Goal: Transaction & Acquisition: Purchase product/service

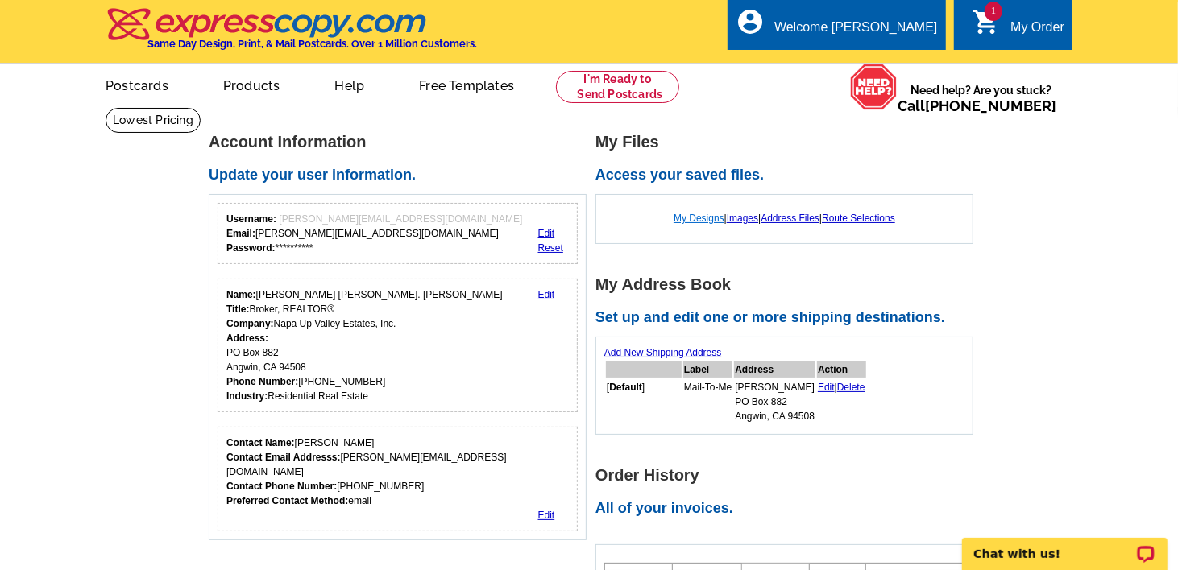
click at [690, 217] on link "My Designs" at bounding box center [698, 218] width 51 height 11
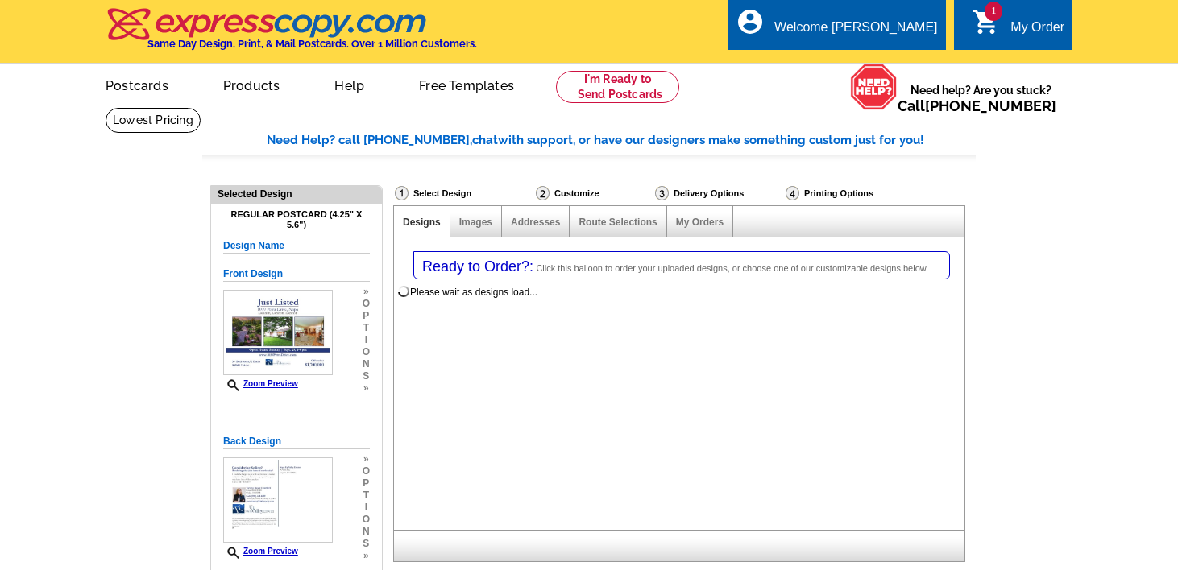
select select "1"
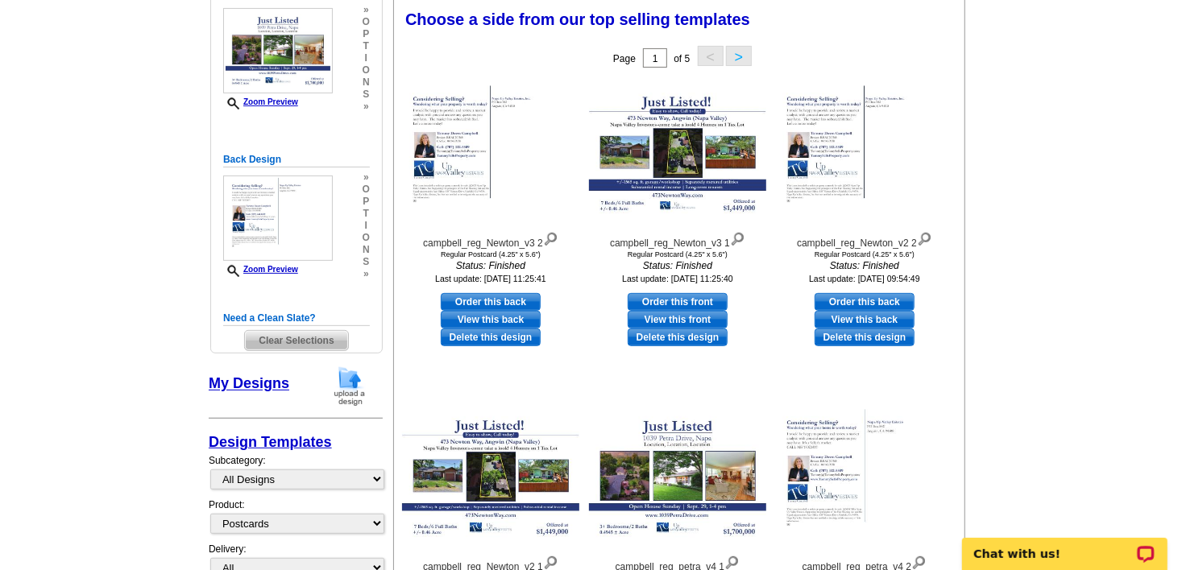
scroll to position [284, 0]
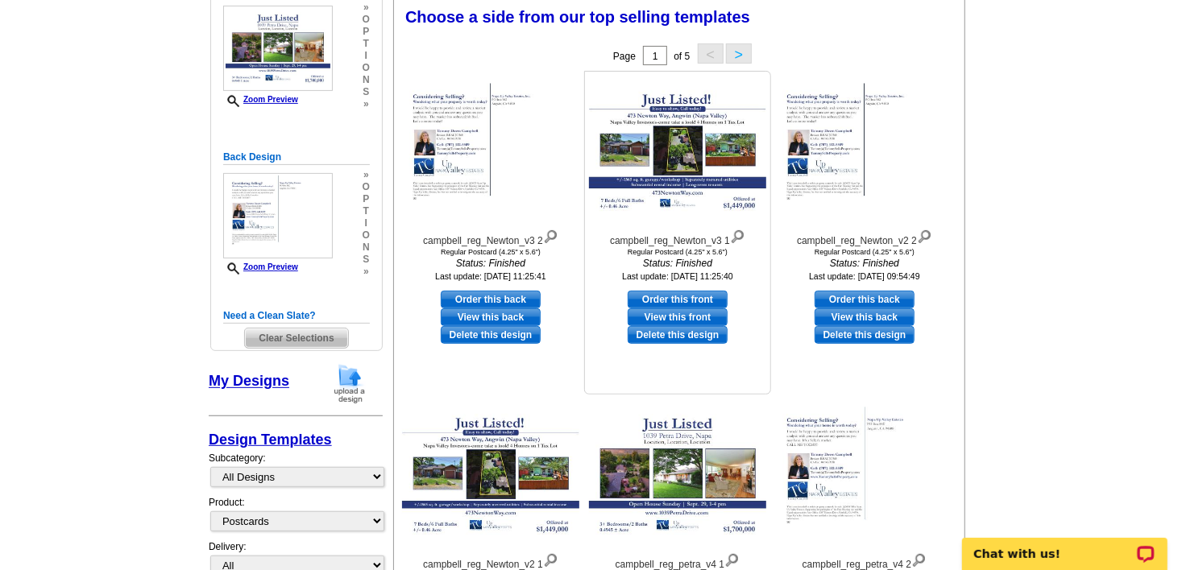
click at [672, 131] on img at bounding box center [677, 152] width 177 height 136
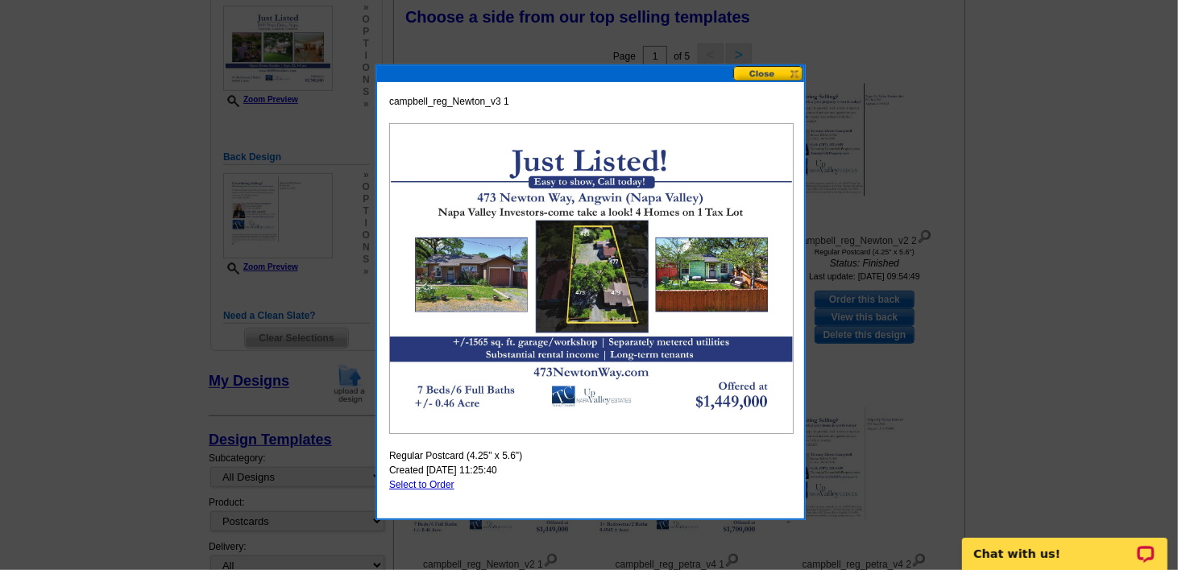
click at [776, 75] on button at bounding box center [768, 73] width 71 height 15
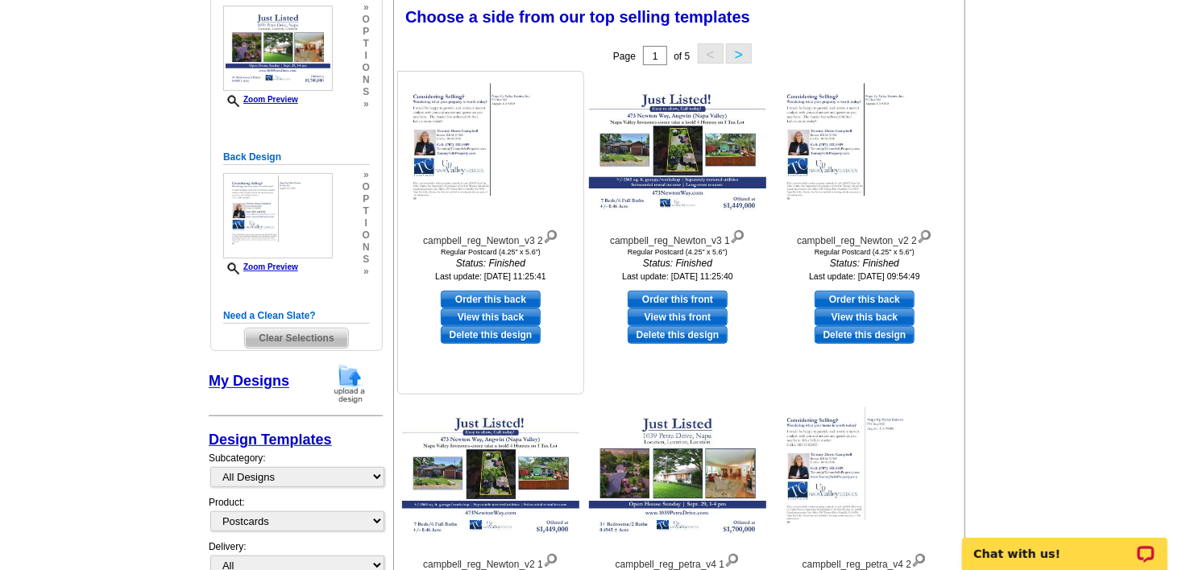
click at [462, 168] on img at bounding box center [490, 152] width 177 height 136
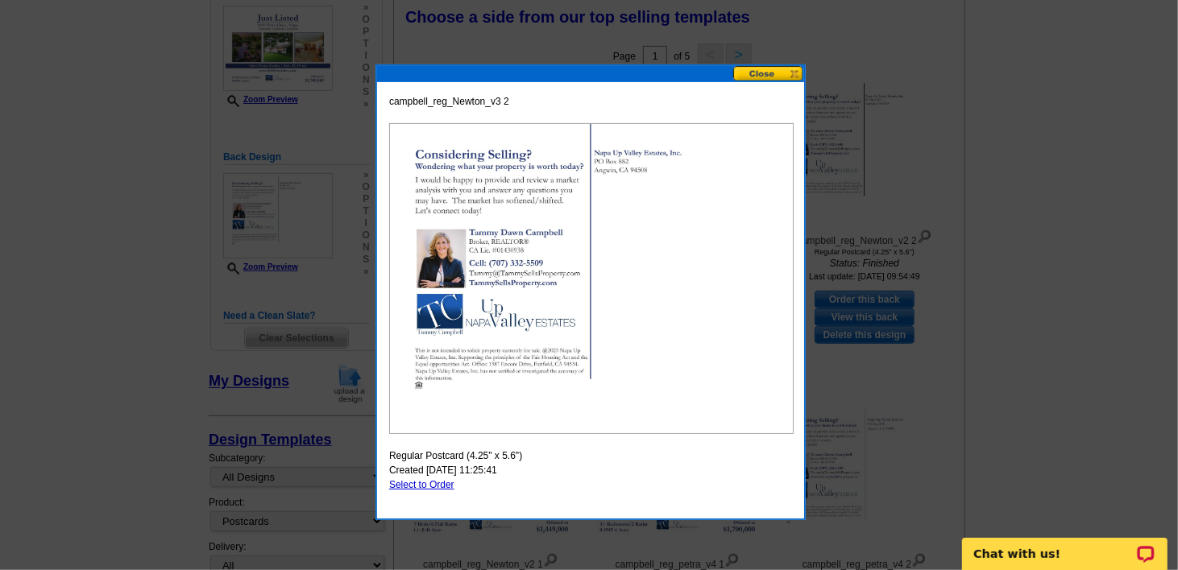
click at [769, 71] on button at bounding box center [768, 73] width 71 height 15
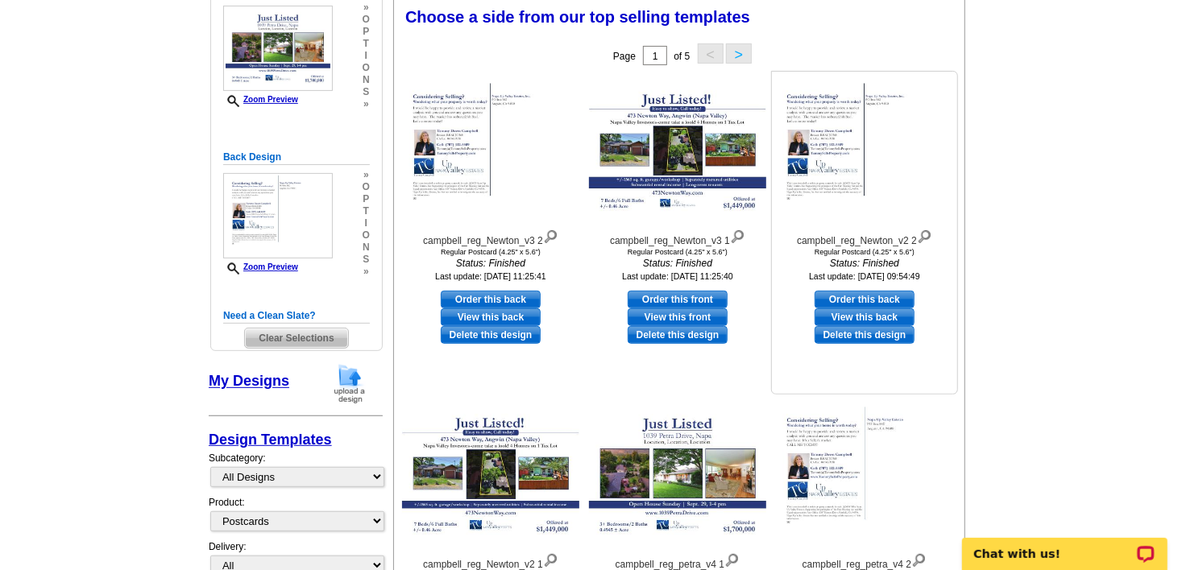
click at [843, 151] on img at bounding box center [864, 152] width 177 height 136
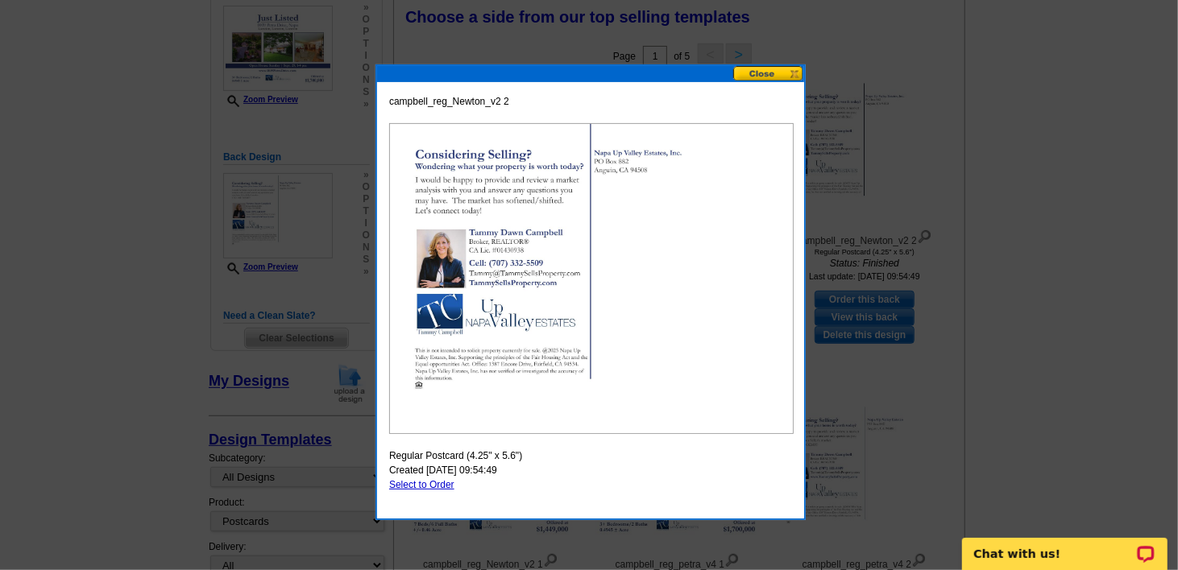
click at [776, 70] on button at bounding box center [768, 73] width 71 height 15
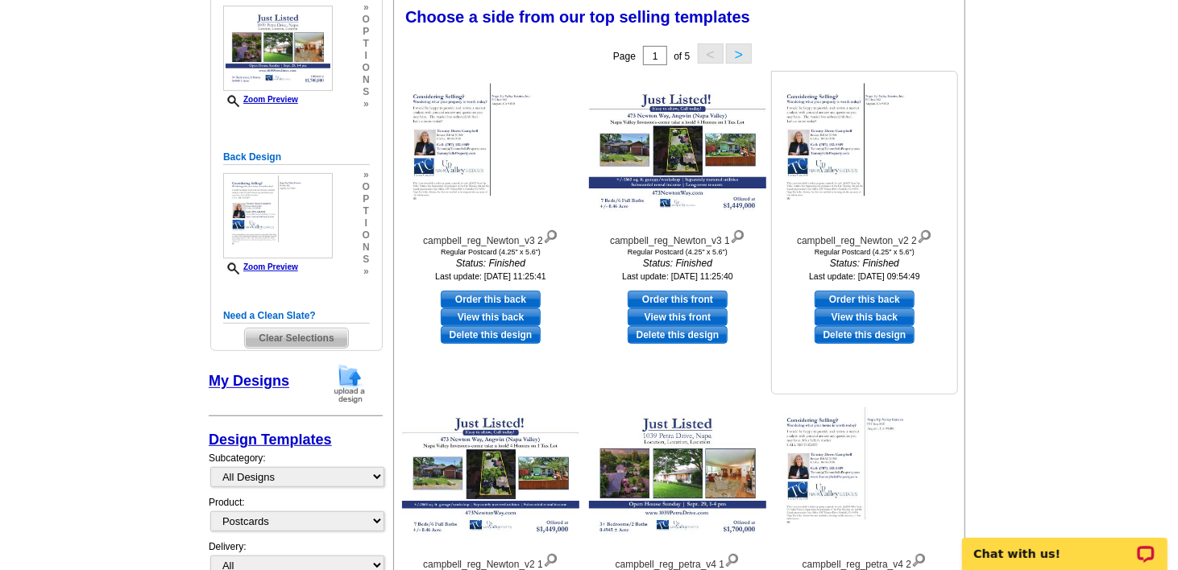
click at [822, 180] on img at bounding box center [864, 152] width 177 height 136
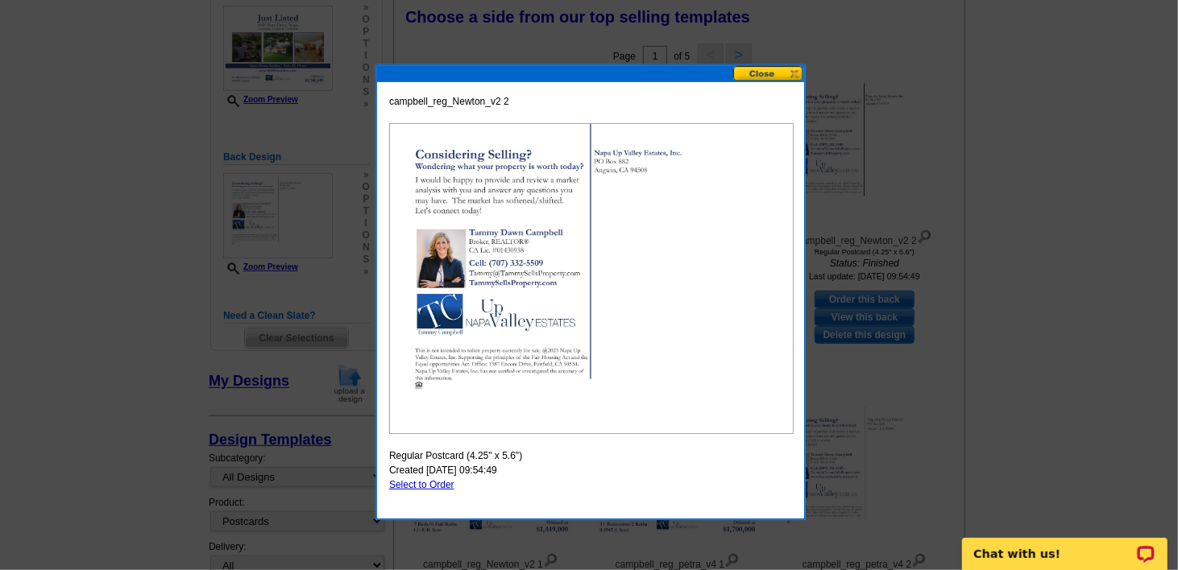
click at [775, 74] on button at bounding box center [768, 73] width 71 height 15
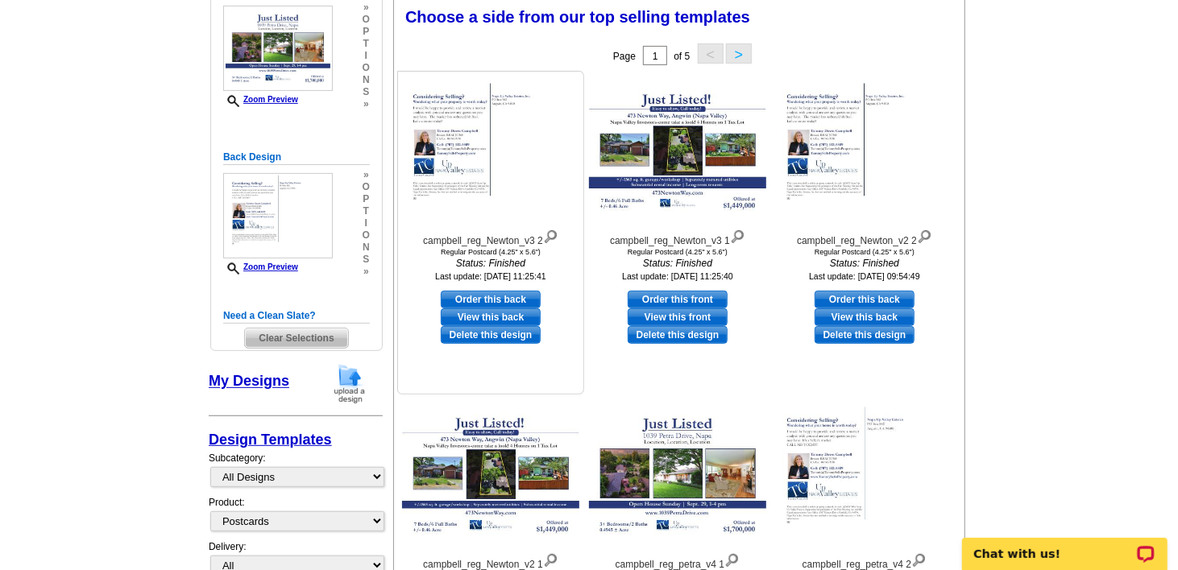
click at [467, 168] on img at bounding box center [490, 152] width 177 height 136
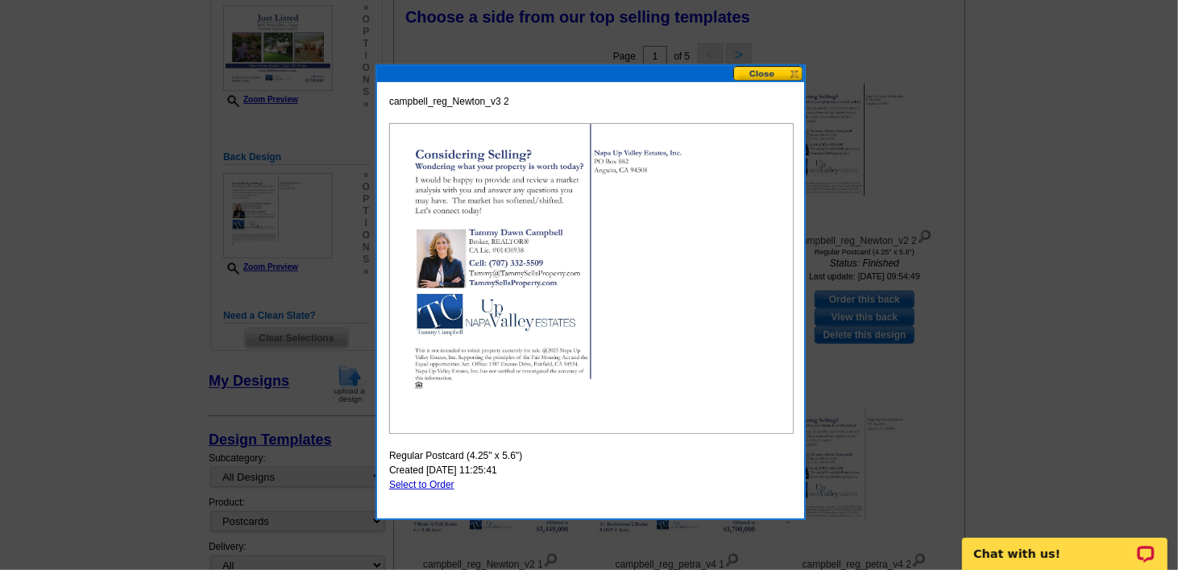
click at [752, 76] on button at bounding box center [768, 73] width 71 height 15
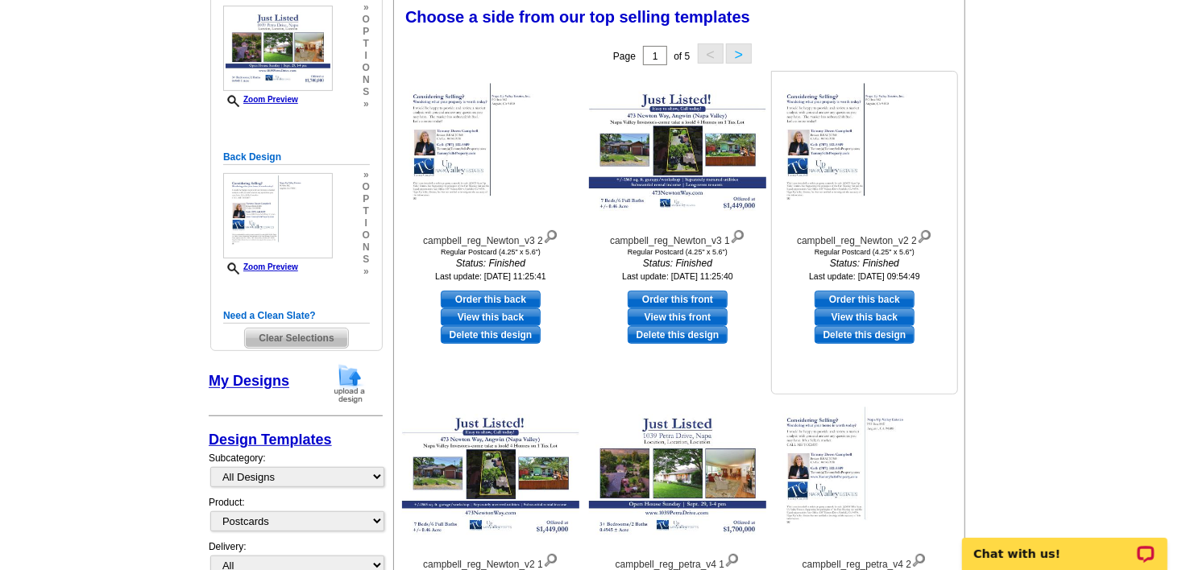
click at [830, 159] on img at bounding box center [864, 152] width 177 height 136
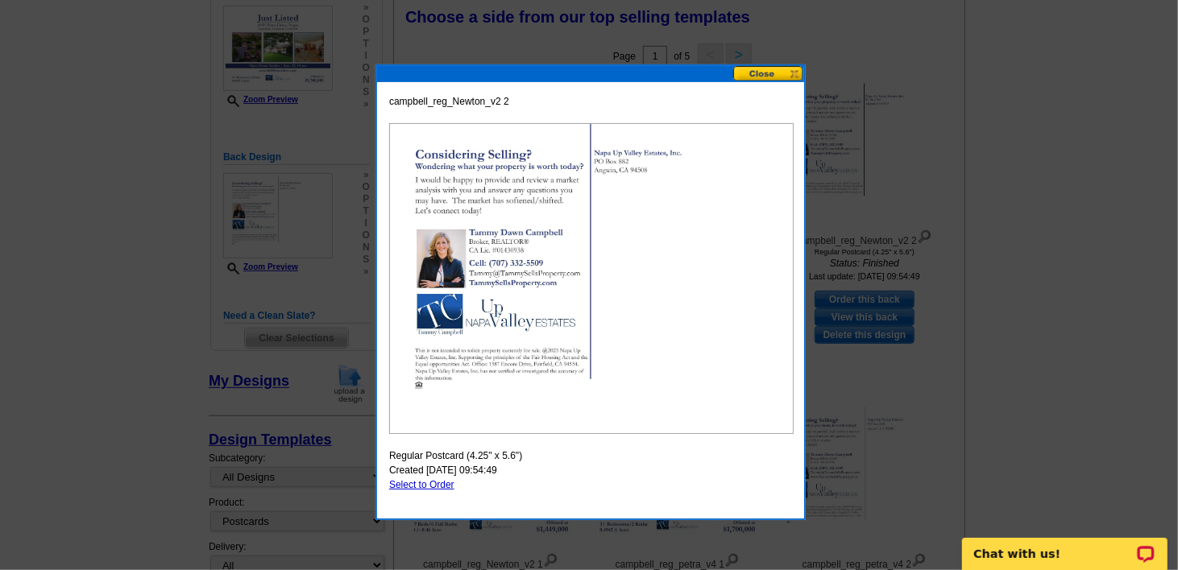
click at [765, 72] on button at bounding box center [768, 73] width 71 height 15
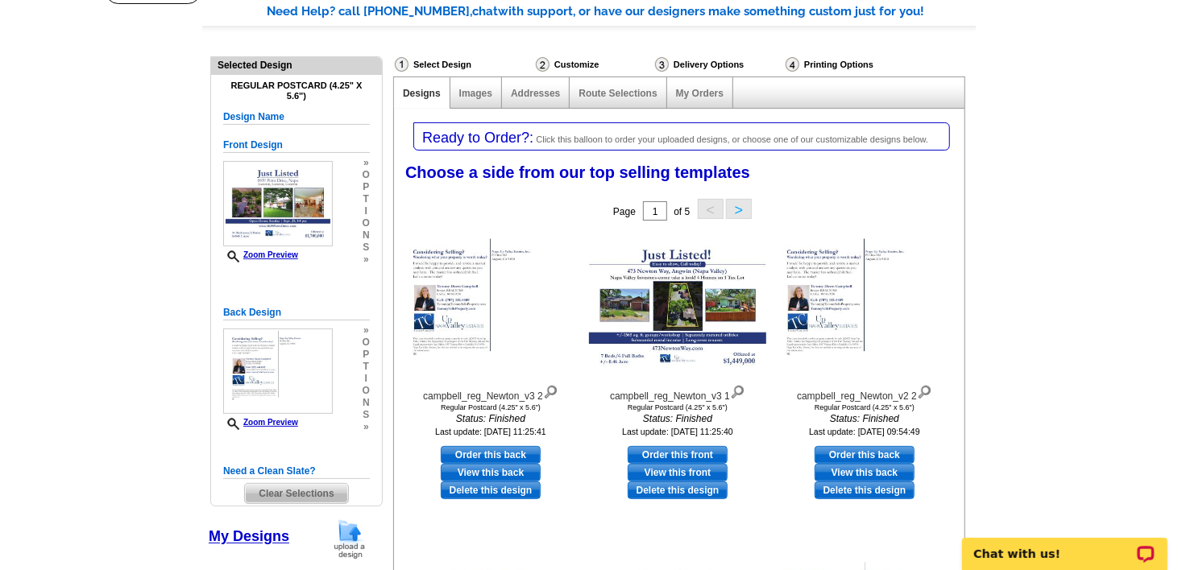
scroll to position [131, 0]
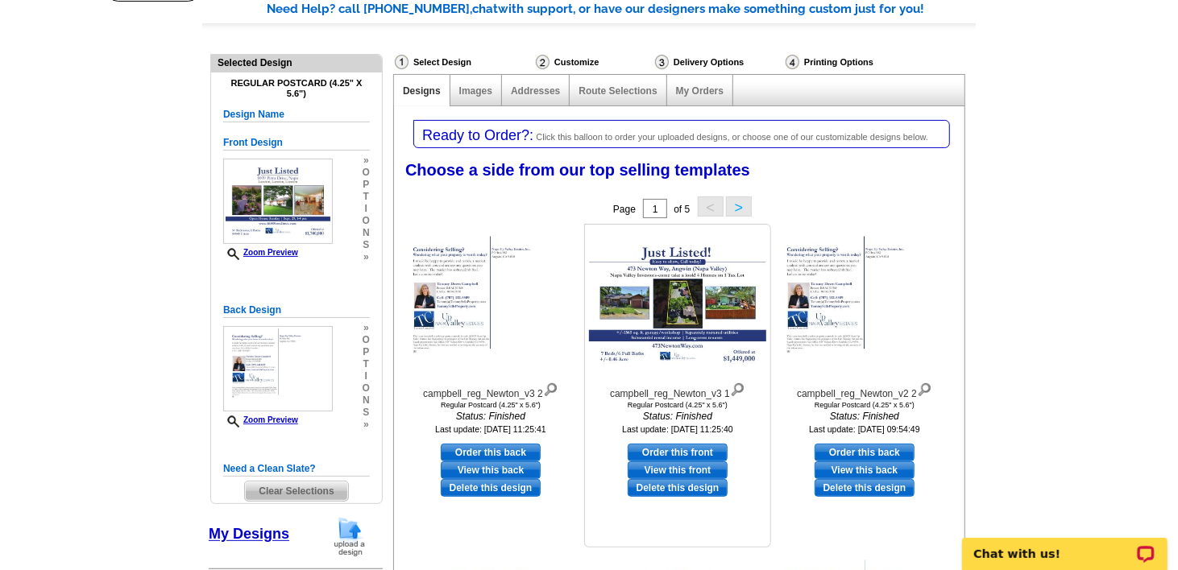
click at [673, 448] on link "Order this front" at bounding box center [678, 453] width 100 height 18
select select "back"
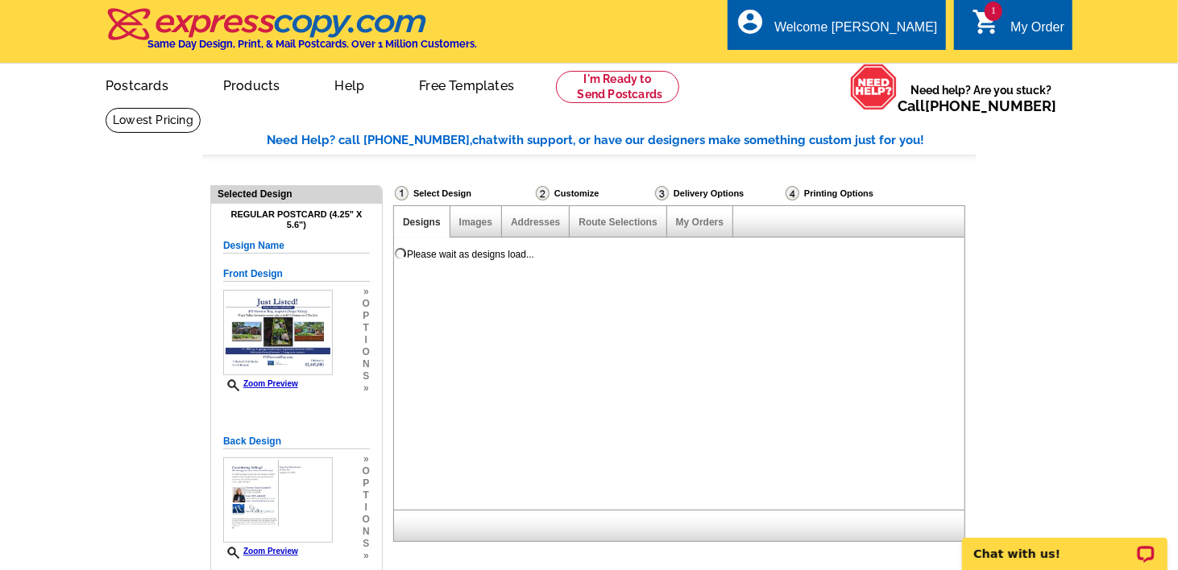
scroll to position [0, 0]
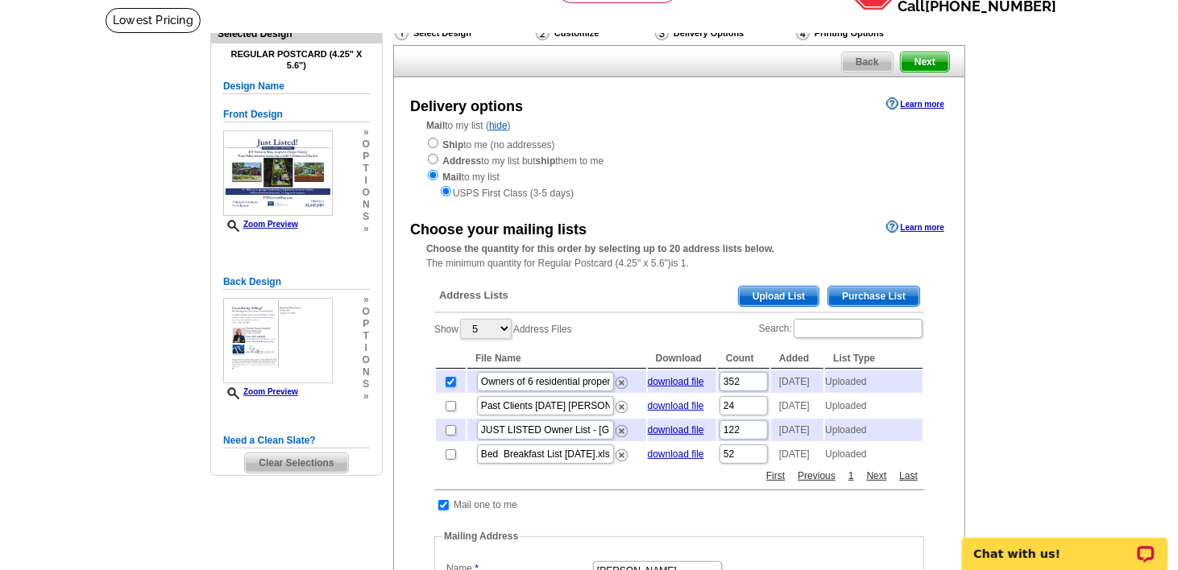
scroll to position [118, 0]
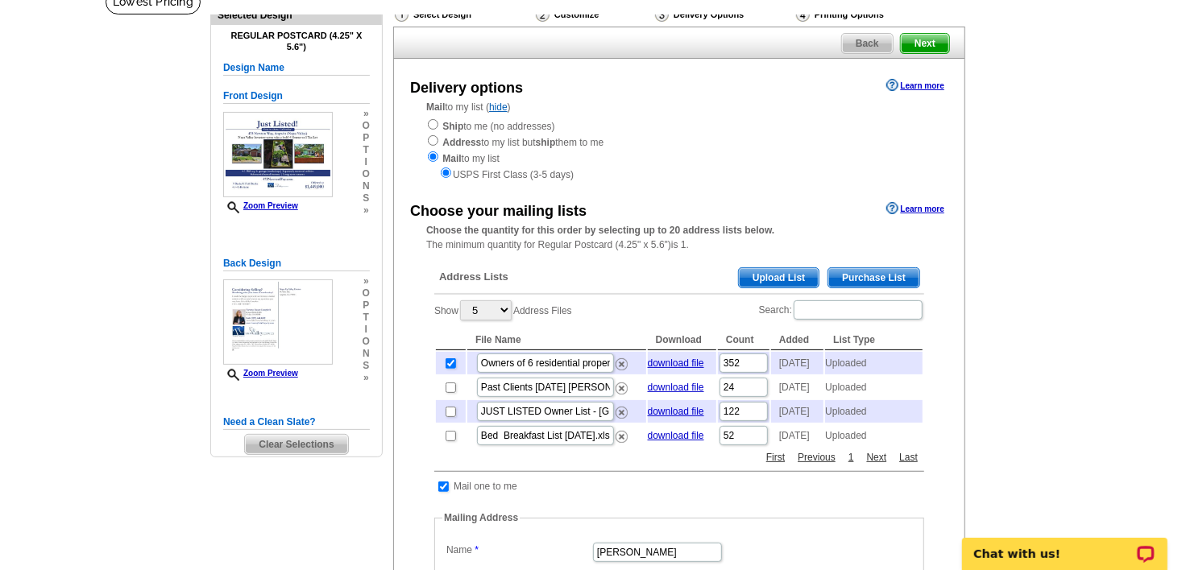
click at [317, 442] on span "Clear Selections" at bounding box center [296, 444] width 102 height 19
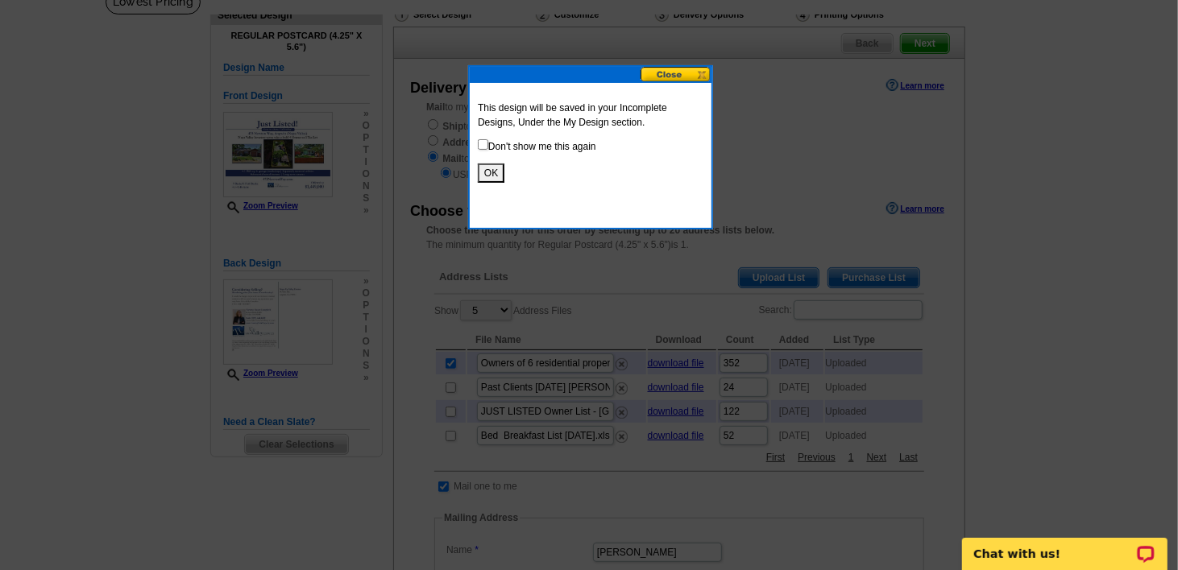
click at [665, 73] on button at bounding box center [675, 74] width 71 height 15
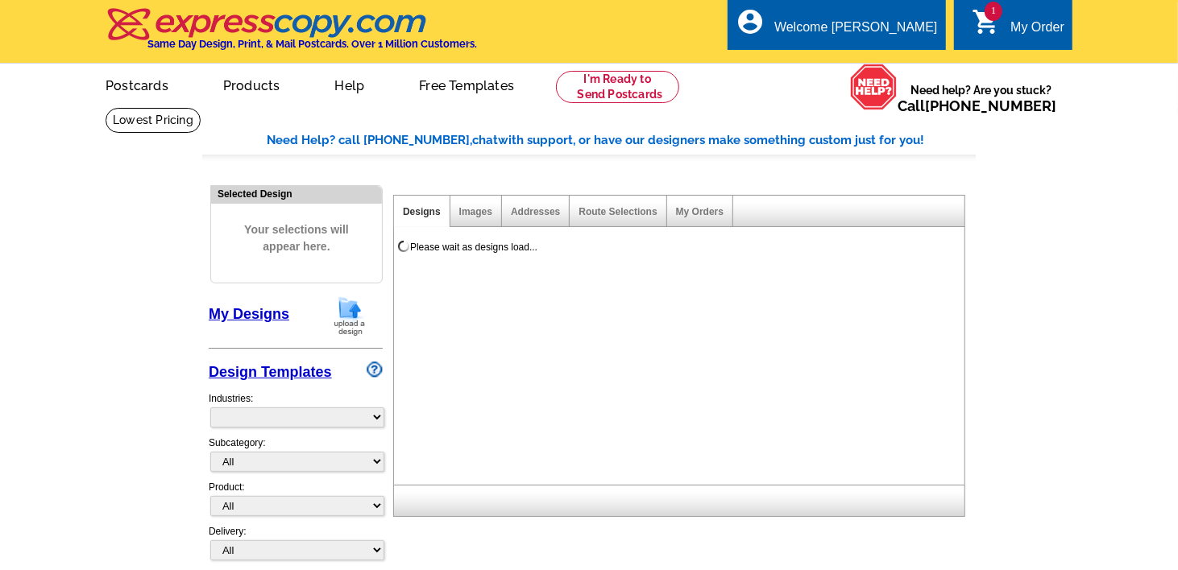
select select "785"
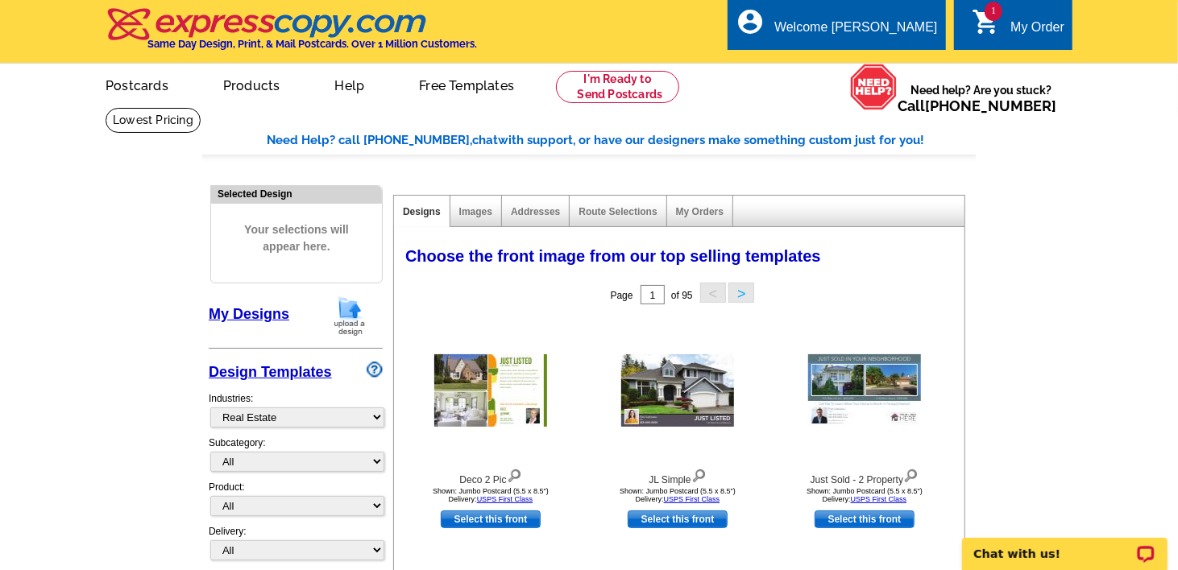
click at [1040, 9] on div "1 shopping_cart My Order" at bounding box center [1013, 24] width 118 height 51
click at [1032, 31] on div "My Order" at bounding box center [1037, 31] width 54 height 23
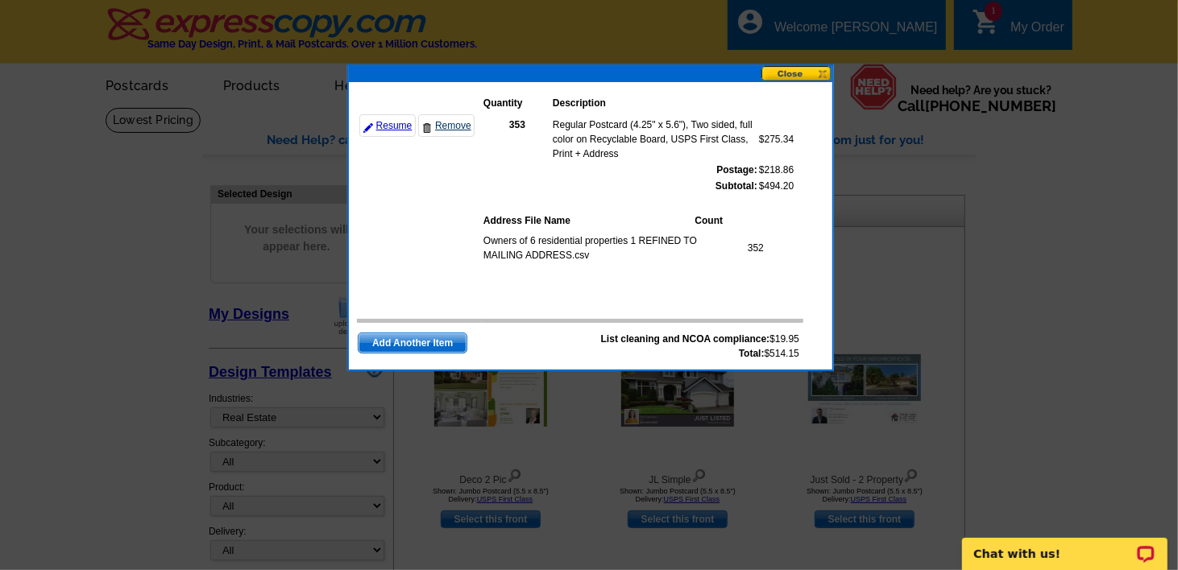
click at [458, 128] on link "Remove" at bounding box center [446, 125] width 56 height 23
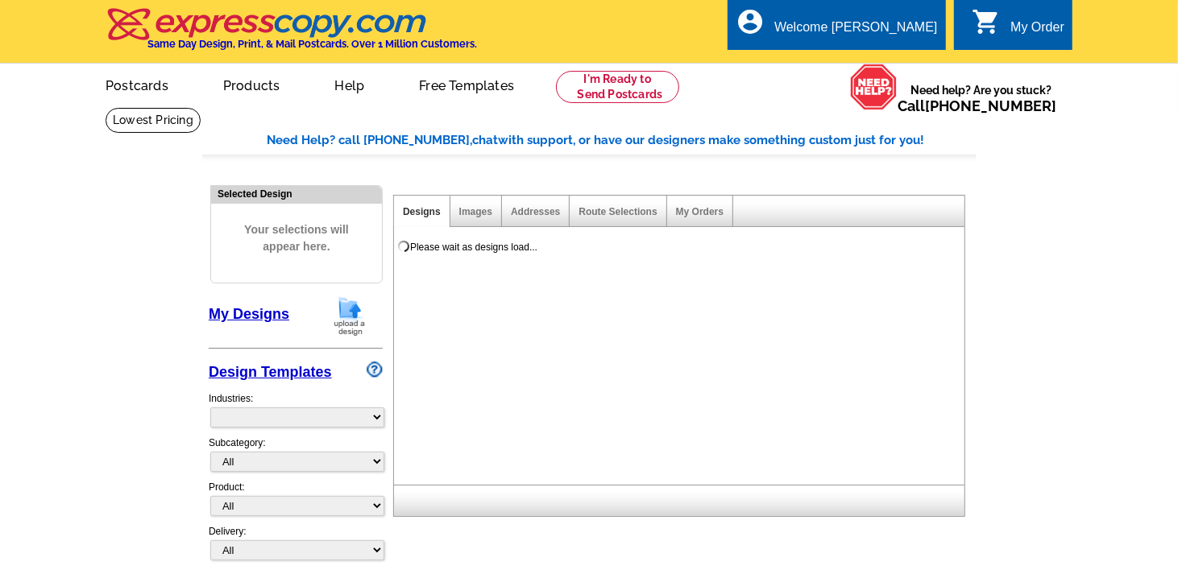
select select "785"
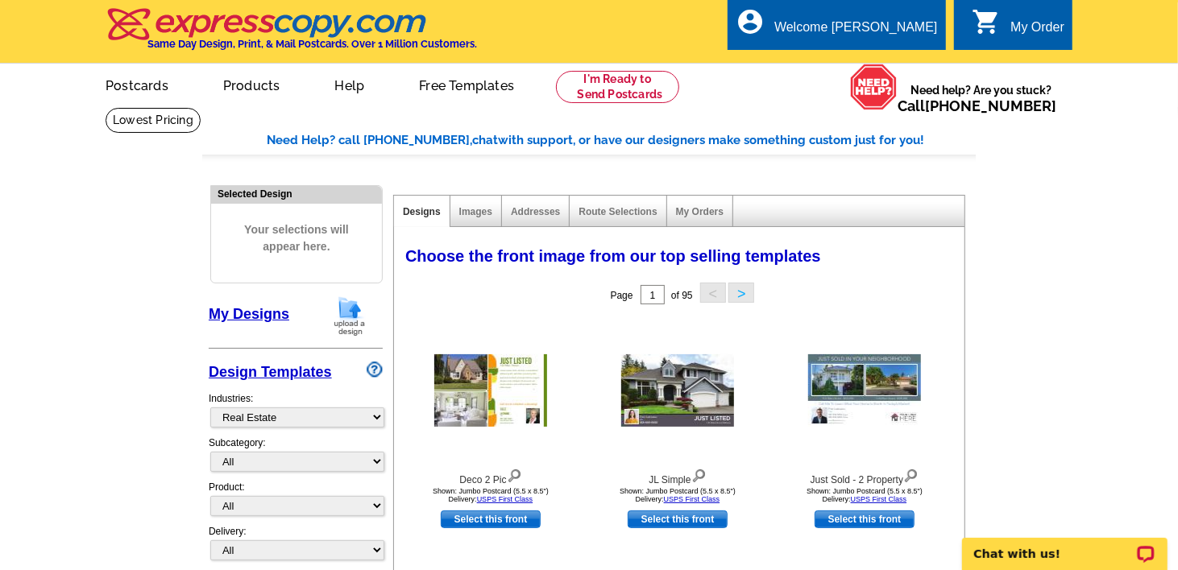
click at [263, 321] on link "My Designs" at bounding box center [249, 314] width 81 height 16
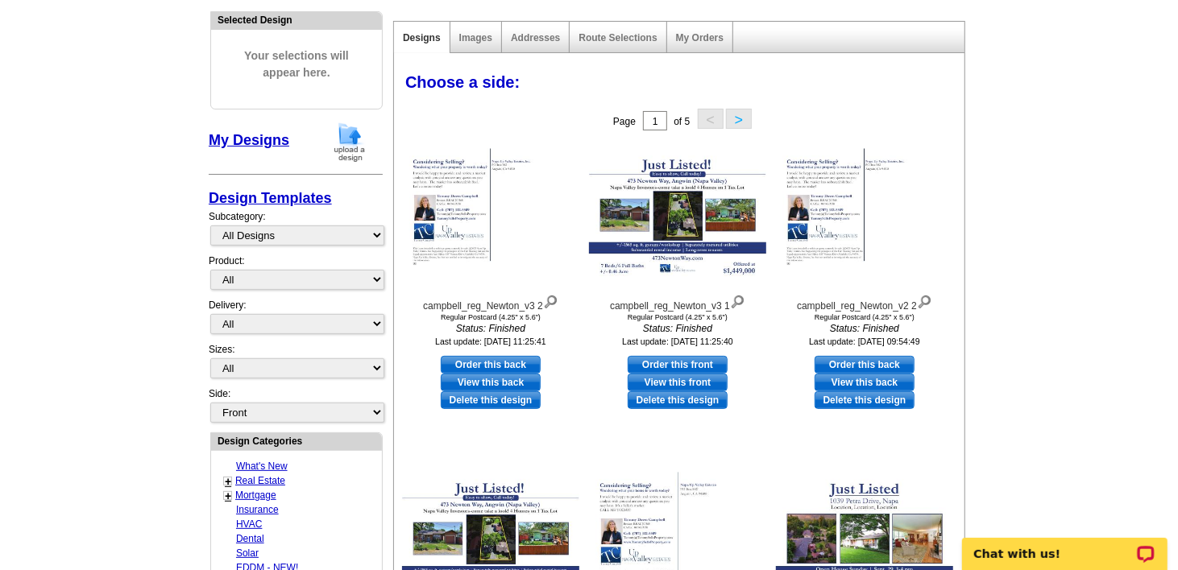
scroll to position [172, 0]
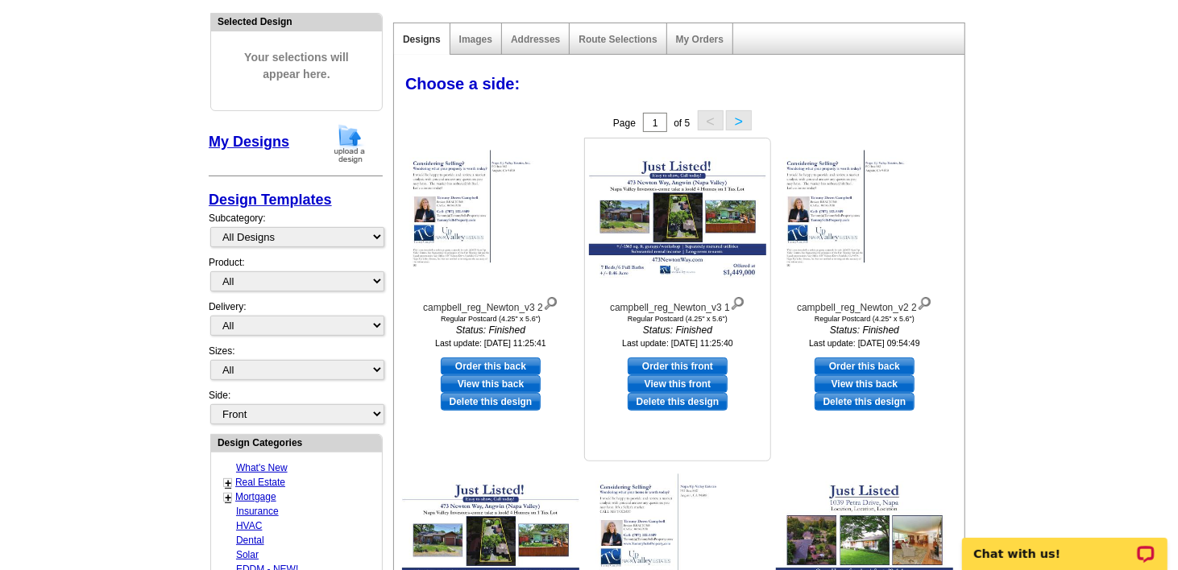
click at [682, 363] on link "Order this front" at bounding box center [678, 367] width 100 height 18
select select "1"
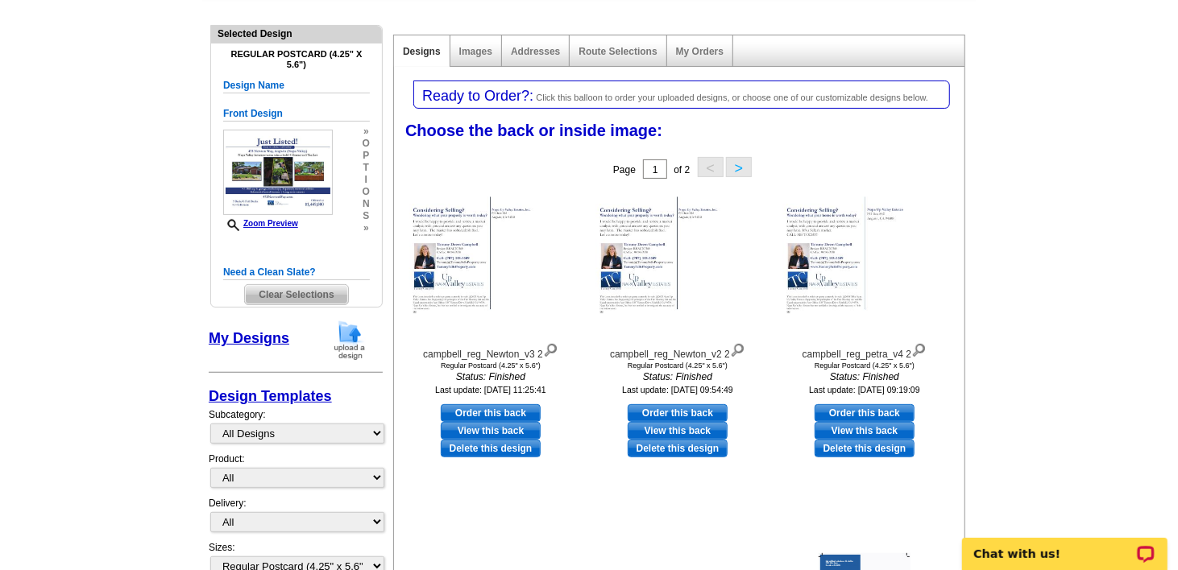
scroll to position [162, 0]
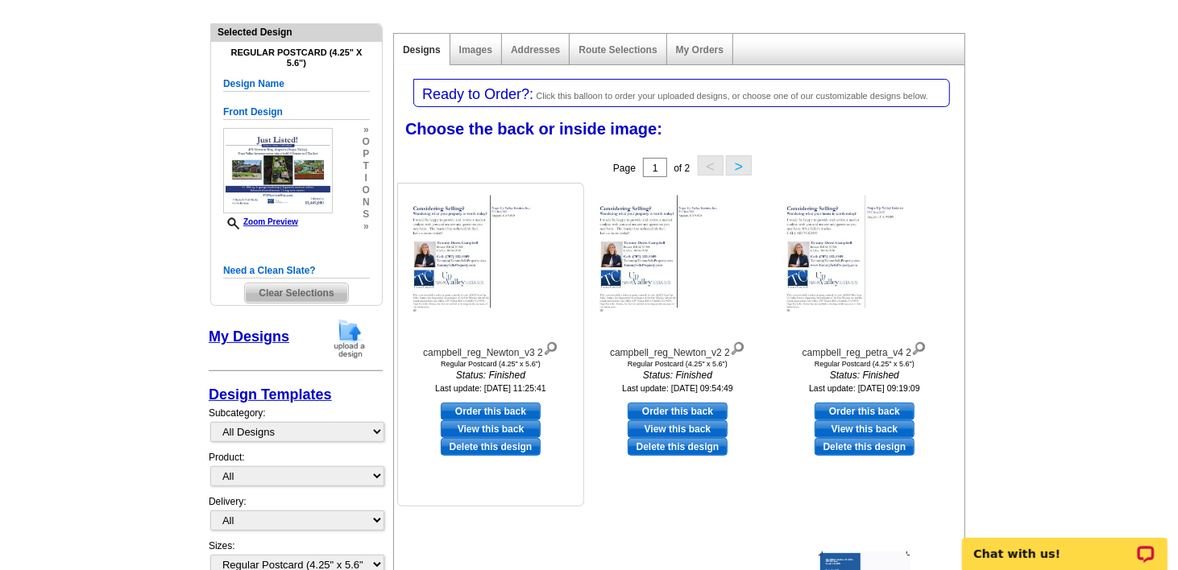
click at [506, 408] on link "Order this back" at bounding box center [491, 412] width 100 height 18
select select "front"
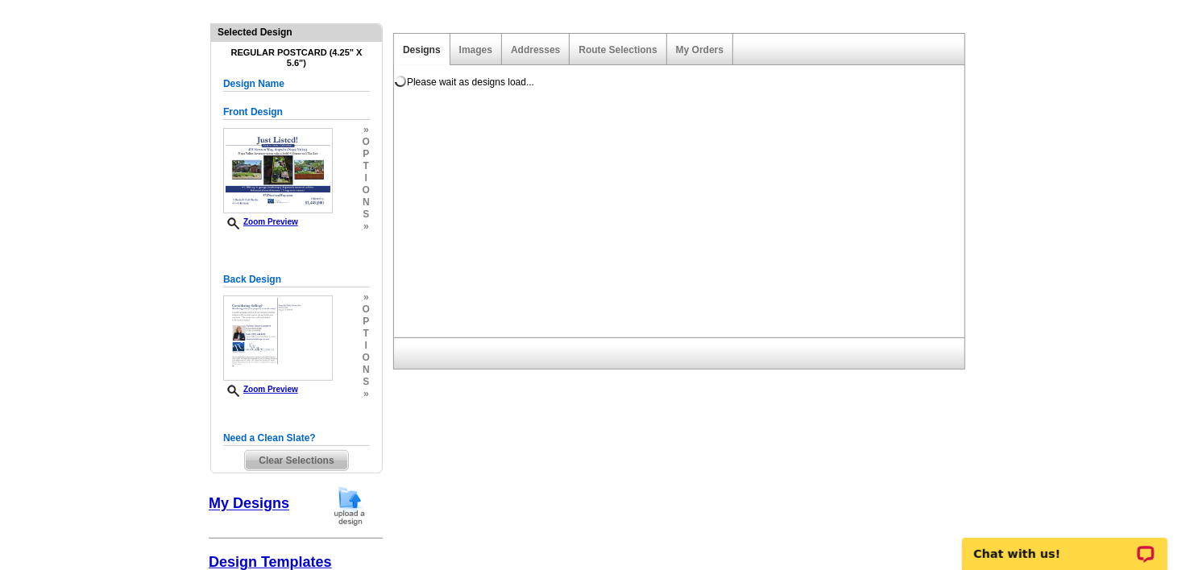
scroll to position [0, 0]
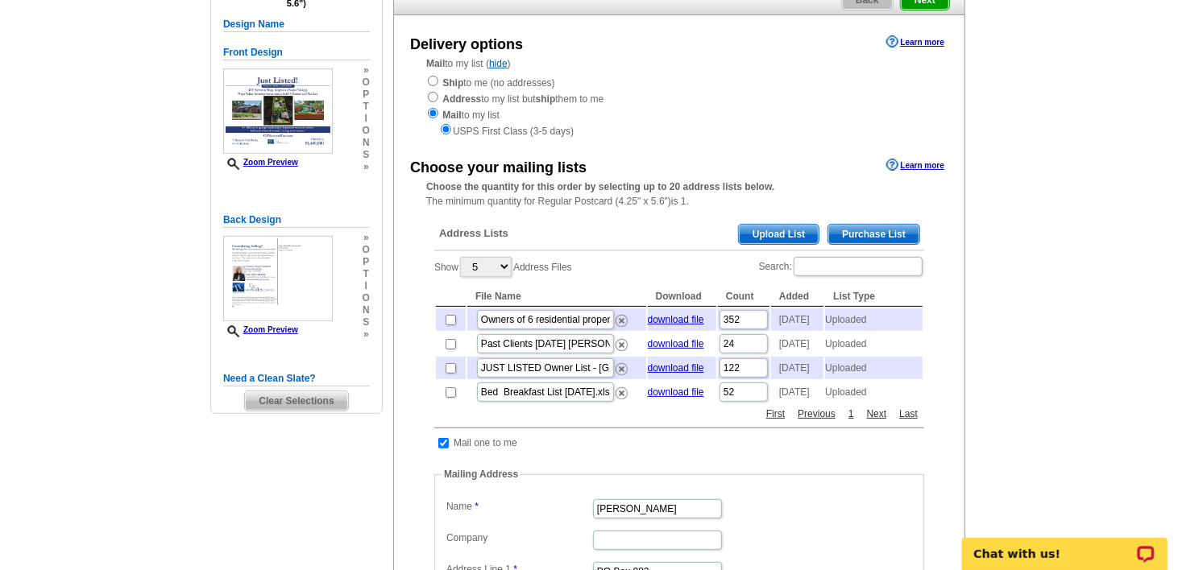
scroll to position [205, 0]
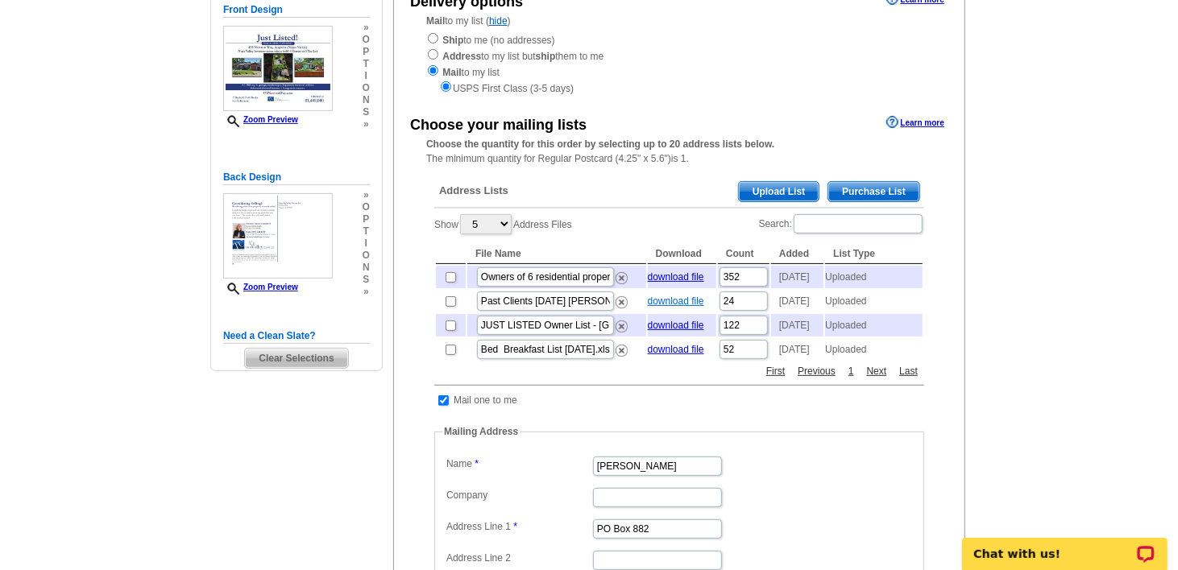
click at [679, 305] on link "download file" at bounding box center [676, 301] width 56 height 11
click at [678, 307] on link "download file" at bounding box center [676, 301] width 56 height 11
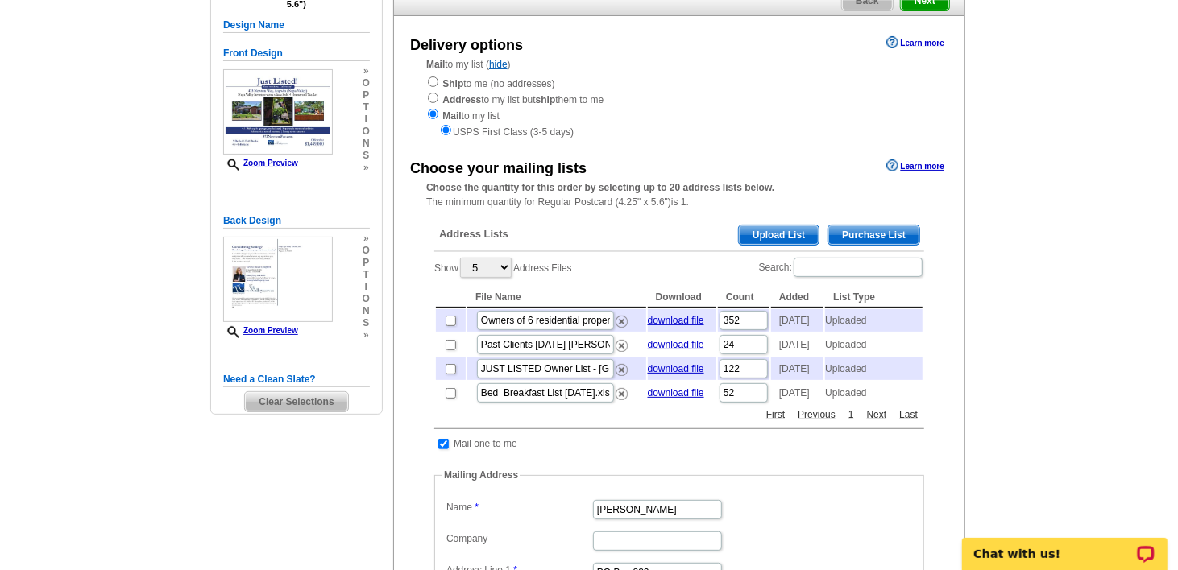
scroll to position [150, 0]
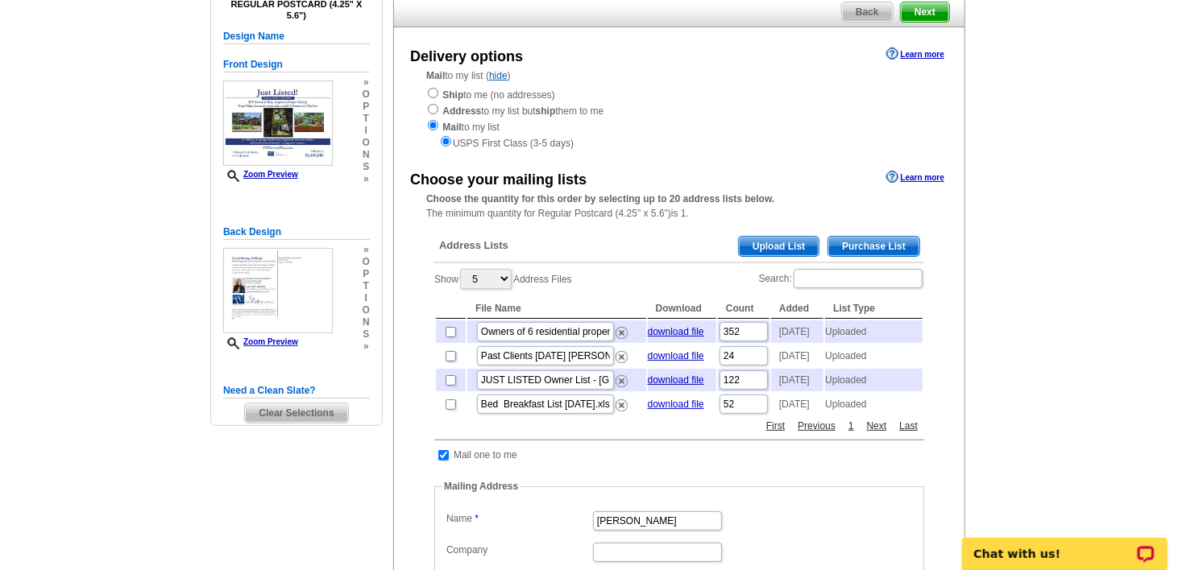
click at [450, 362] on input "checkbox" at bounding box center [450, 356] width 10 height 10
checkbox input "true"
click at [451, 329] on input "checkbox" at bounding box center [450, 332] width 10 height 10
checkbox input "true"
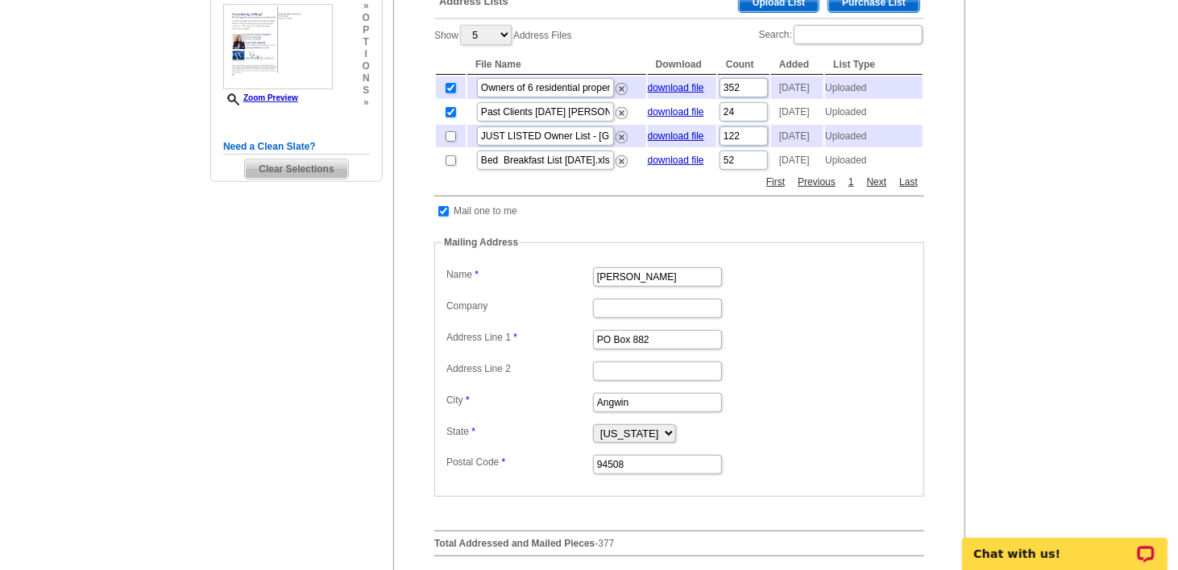
scroll to position [384, 0]
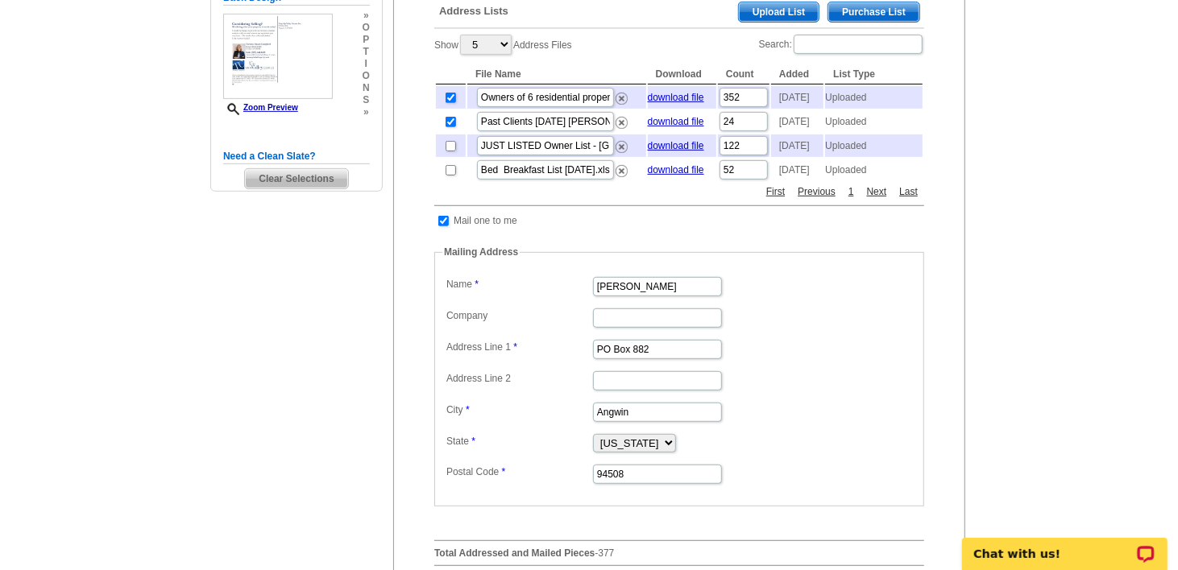
click at [847, 329] on dd at bounding box center [679, 317] width 474 height 25
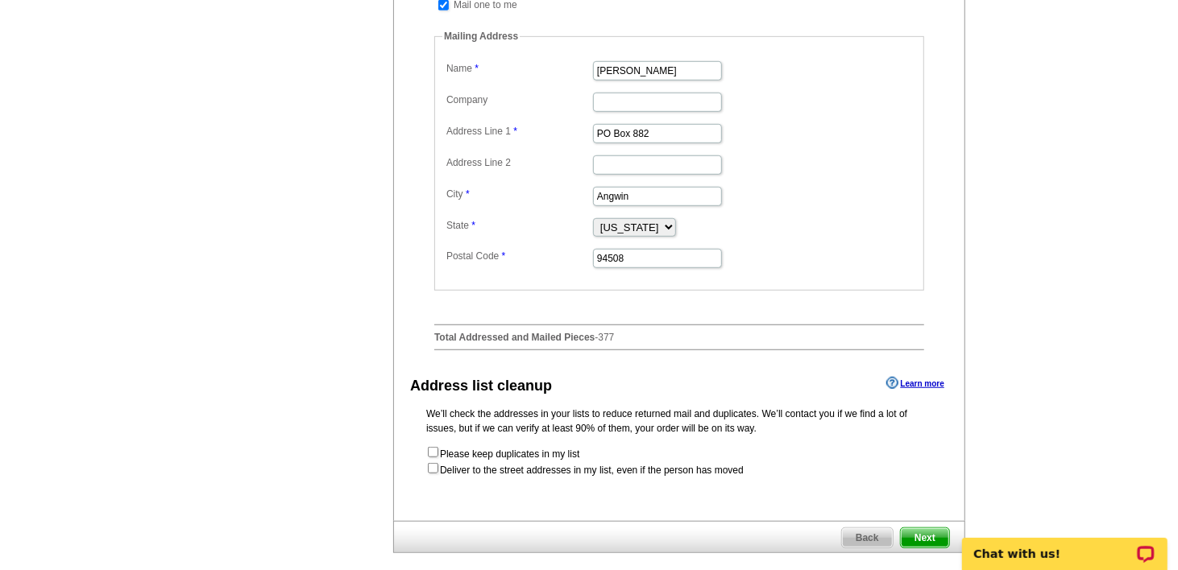
scroll to position [618, 0]
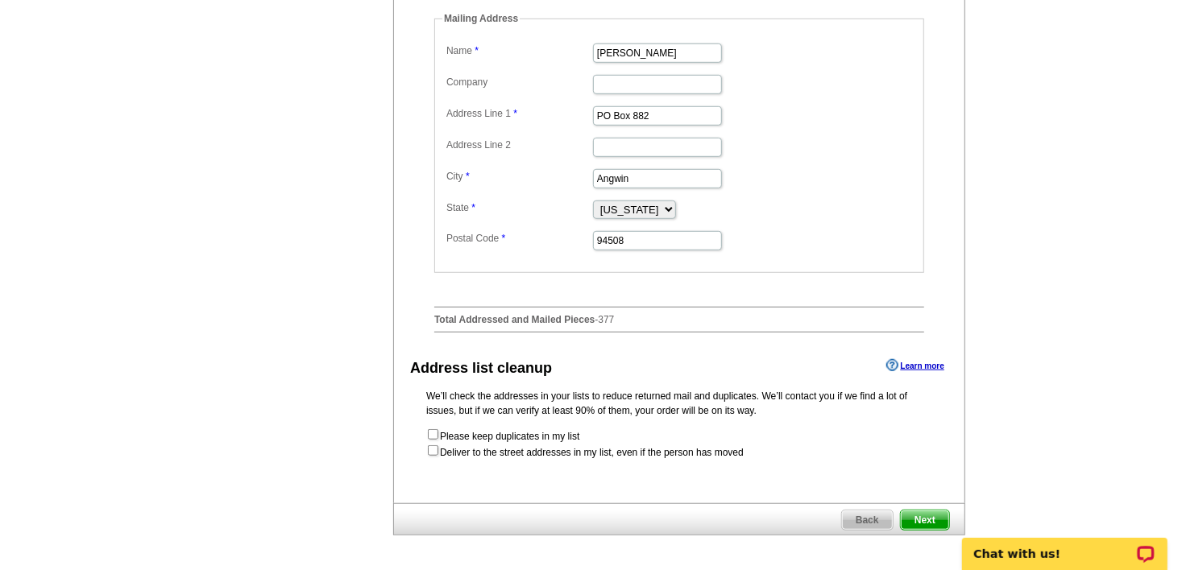
drag, startPoint x: 1183, startPoint y: 240, endPoint x: 452, endPoint y: 496, distance: 774.3
drag, startPoint x: 452, startPoint y: 496, endPoint x: 417, endPoint y: 483, distance: 37.2
click at [417, 483] on div "Delivery options Learn more Mail to my list ( hide ) Ship to me (no addresses) …" at bounding box center [679, 31] width 572 height 944
drag, startPoint x: 429, startPoint y: 470, endPoint x: 421, endPoint y: 497, distance: 28.6
click at [421, 497] on div "Delivery options Learn more Mail to my list ( hide ) Ship to me (no addresses) …" at bounding box center [679, 31] width 572 height 944
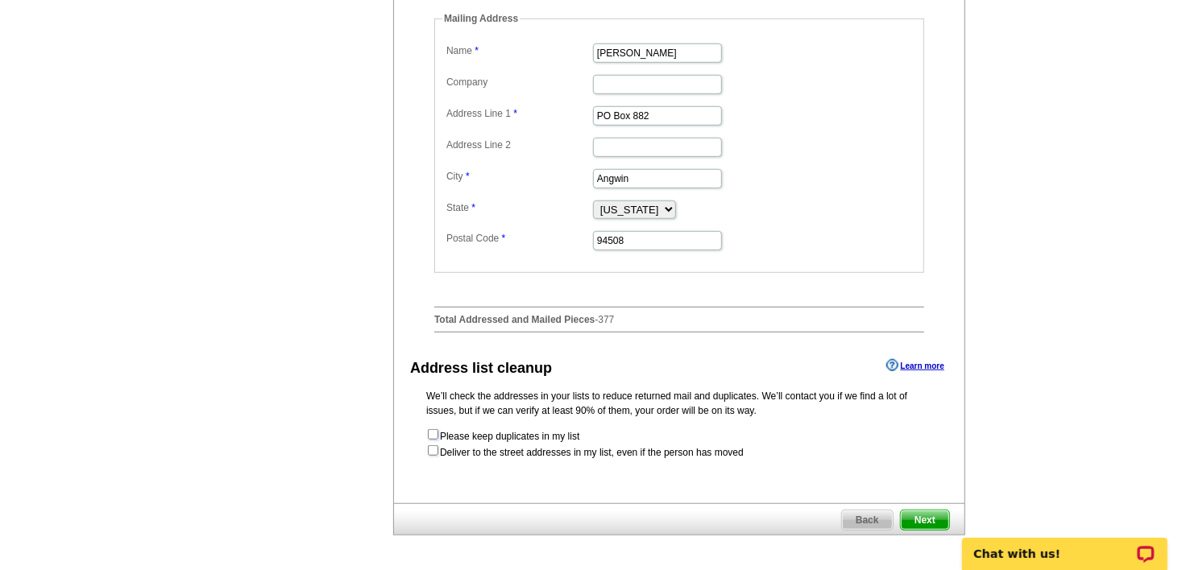
click at [432, 440] on input "checkbox" at bounding box center [433, 434] width 10 height 10
checkbox input "true"
click at [435, 456] on input "checkbox" at bounding box center [433, 450] width 10 height 10
checkbox input "true"
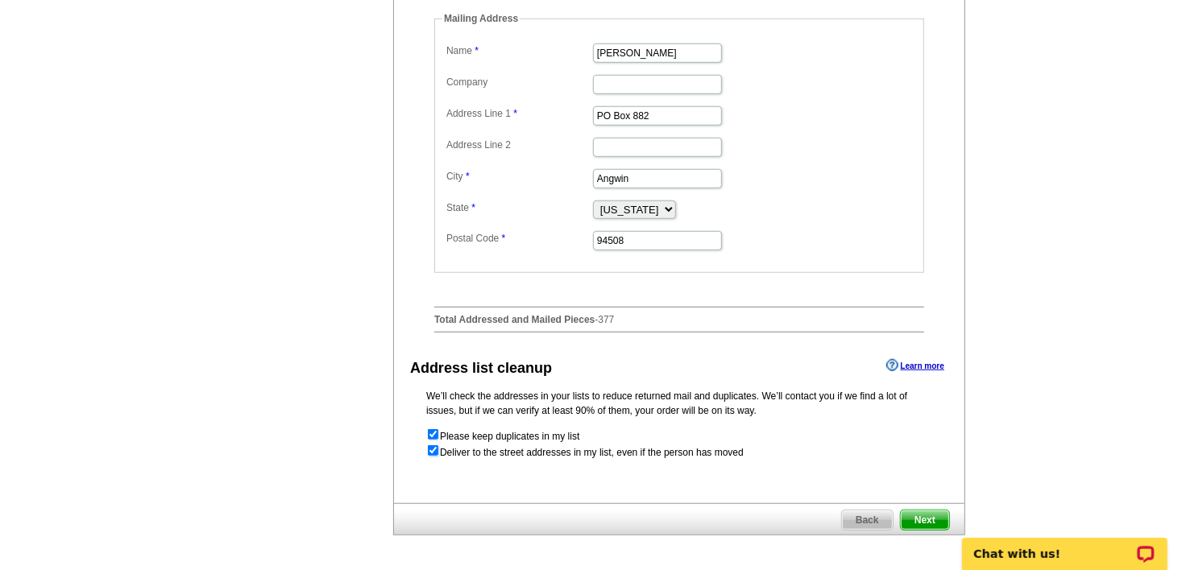
radio input "true"
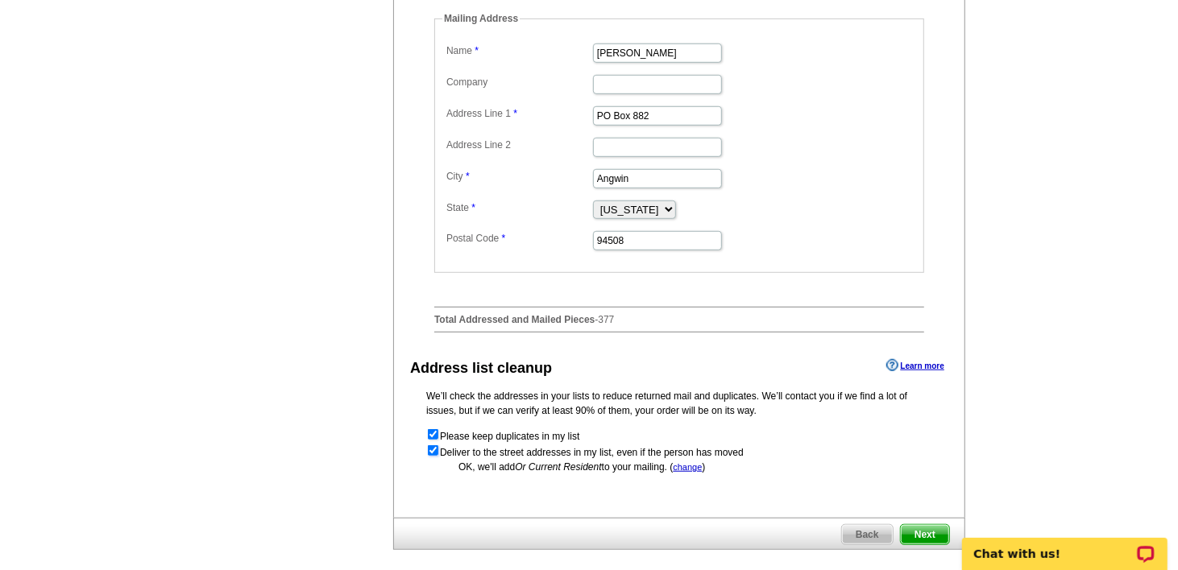
click at [432, 456] on input "checkbox" at bounding box center [433, 450] width 10 height 10
checkbox input "false"
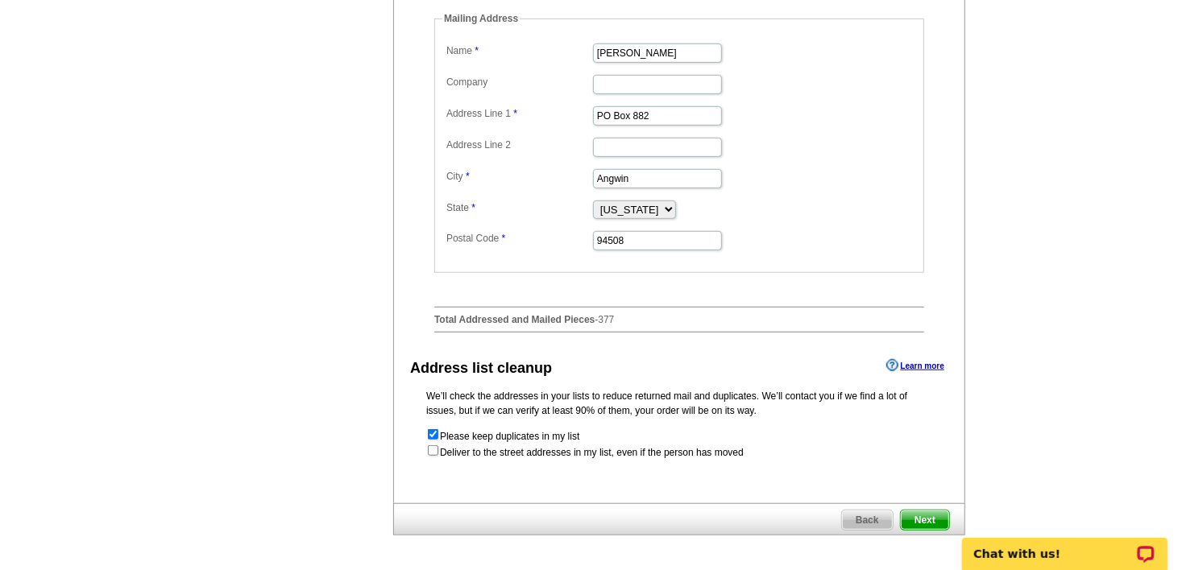
click at [922, 530] on span "Next" at bounding box center [925, 520] width 48 height 19
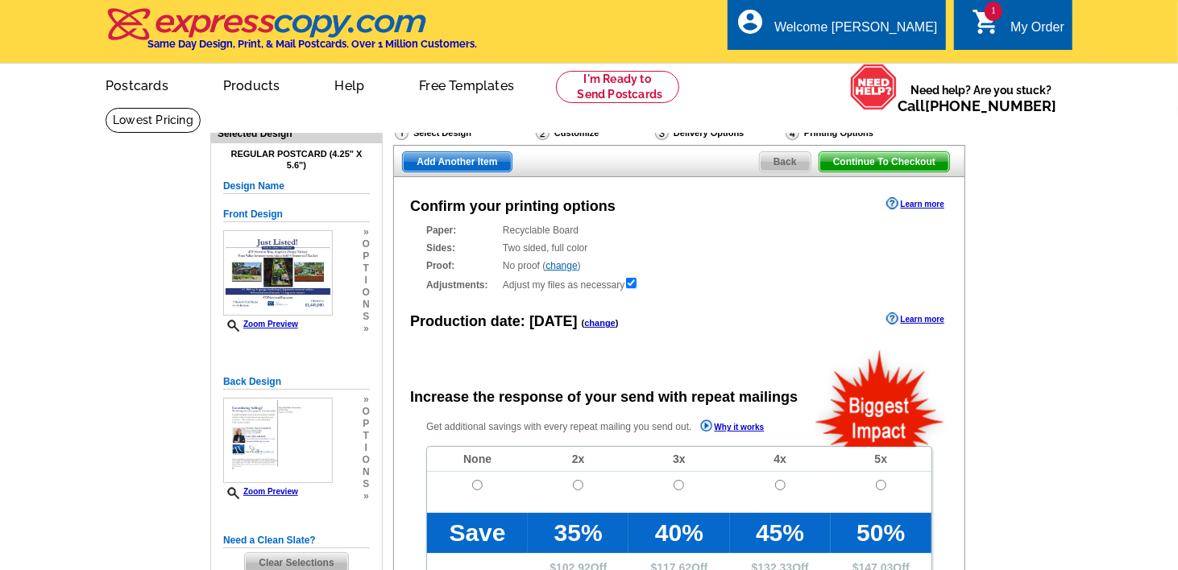
radio input "false"
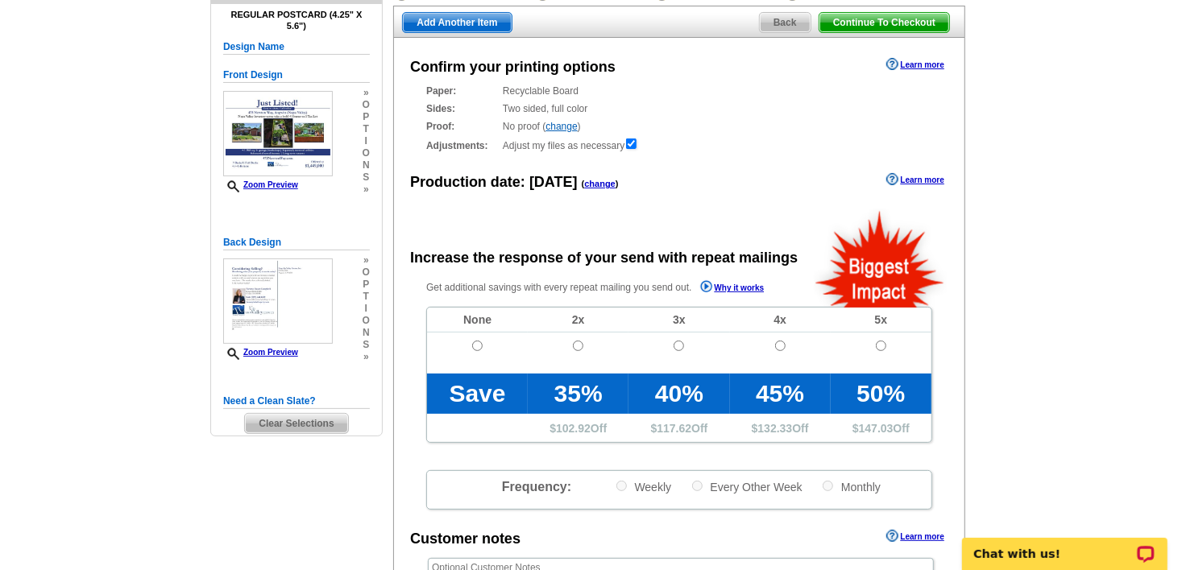
scroll to position [141, 0]
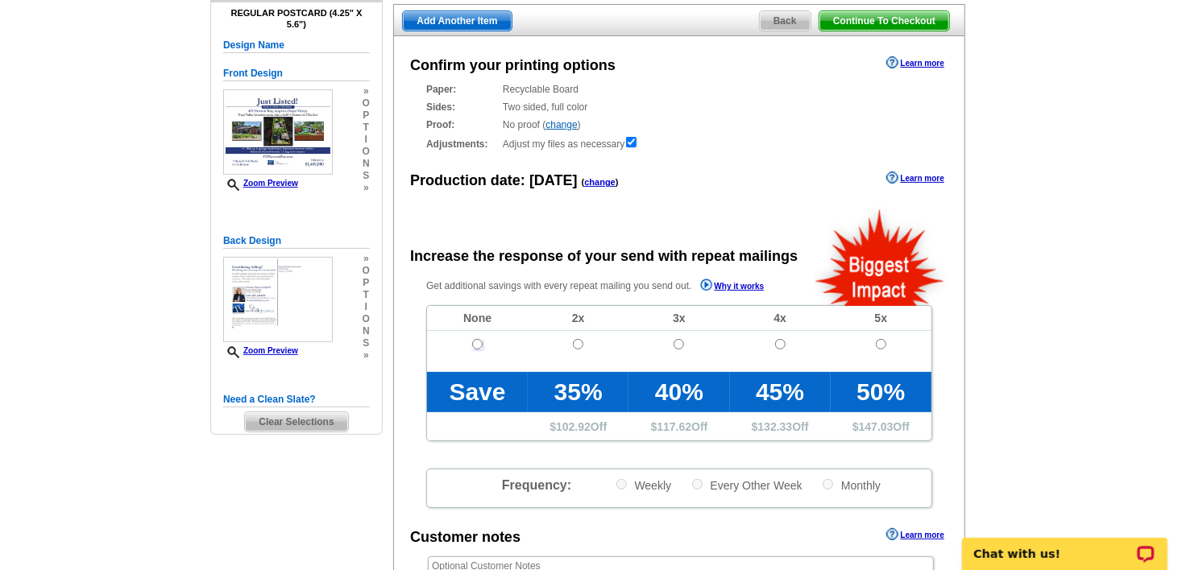
click at [478, 343] on input "radio" at bounding box center [477, 344] width 10 height 10
radio input "true"
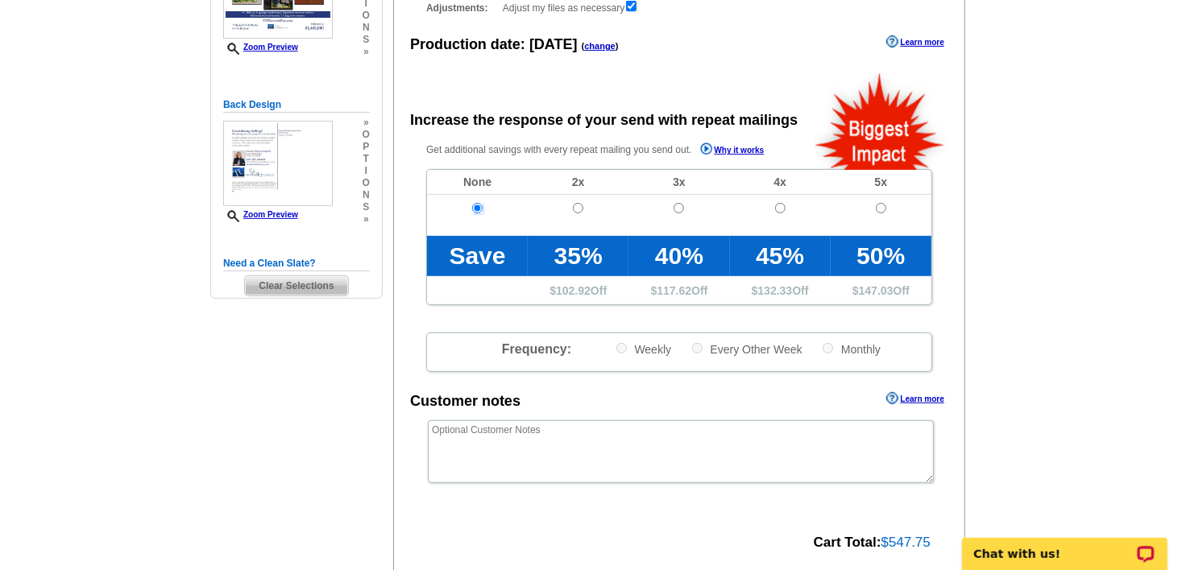
scroll to position [332, 0]
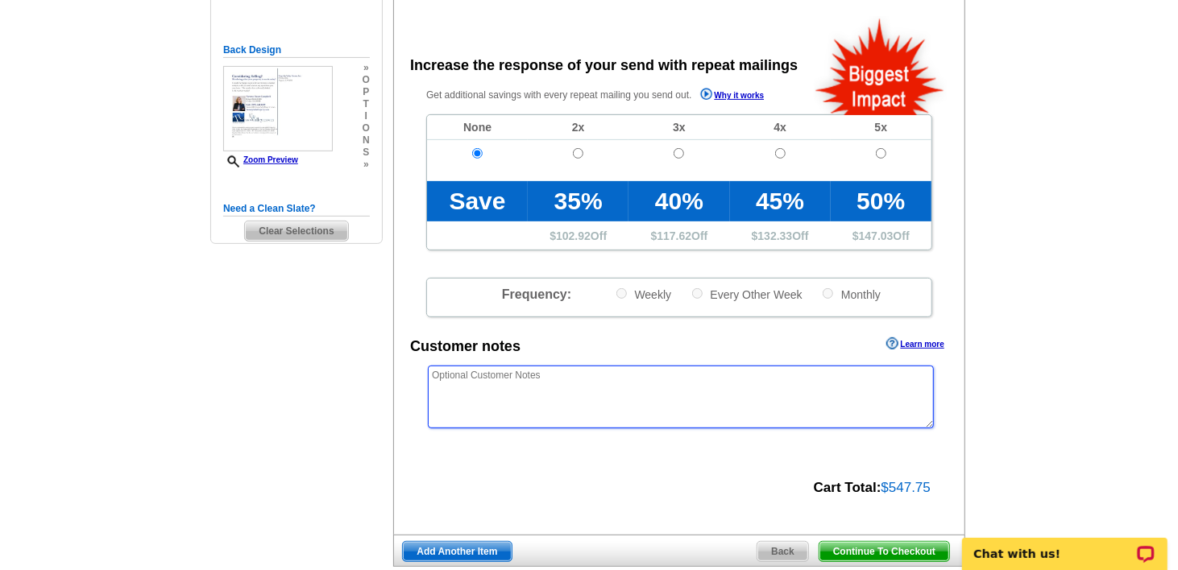
click at [478, 383] on textarea at bounding box center [681, 397] width 506 height 63
type textarea "T"
click at [854, 373] on textarea "There is a note on my file for the printing team to check the color blue is cor…" at bounding box center [681, 397] width 506 height 63
click at [899, 373] on textarea "There is a note on my file for the printing team to check the color blue is cor…" at bounding box center [681, 397] width 506 height 63
click at [754, 388] on textarea "There is a note on my file for the printing team to check the color blue is cor…" at bounding box center [681, 397] width 506 height 63
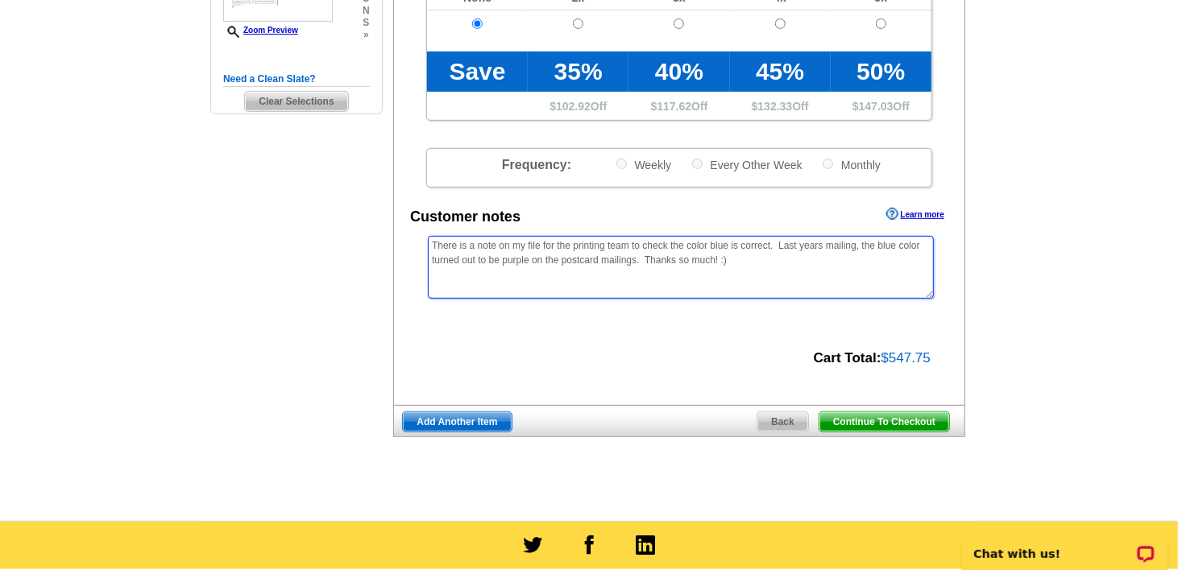
scroll to position [465, 0]
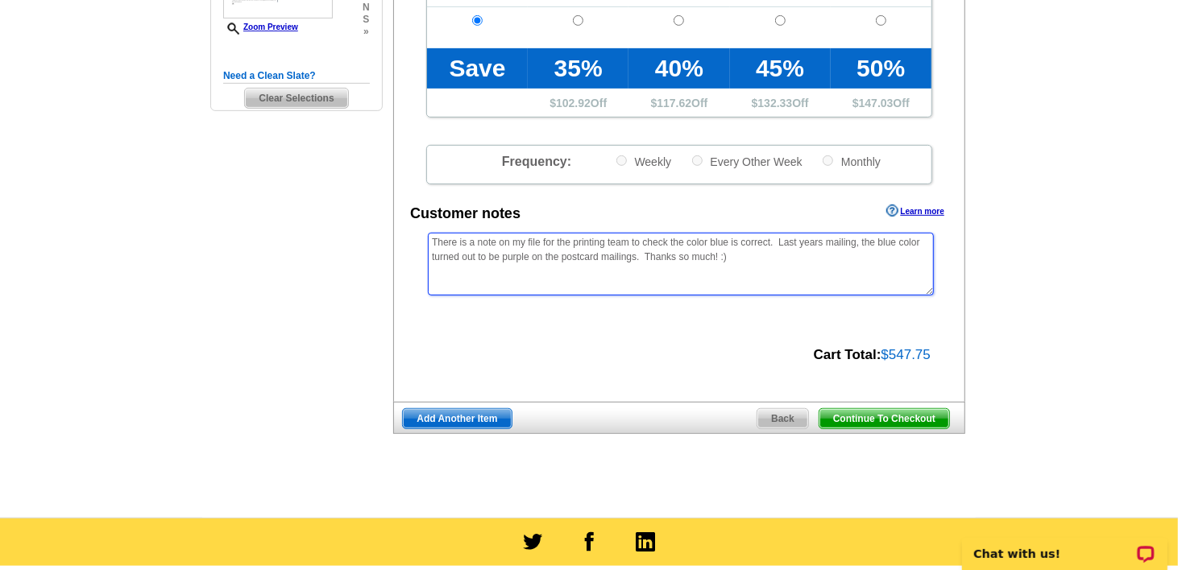
type textarea "There is a note on my file for the printing team to check the color blue is cor…"
click at [877, 412] on span "Continue To Checkout" at bounding box center [884, 418] width 130 height 19
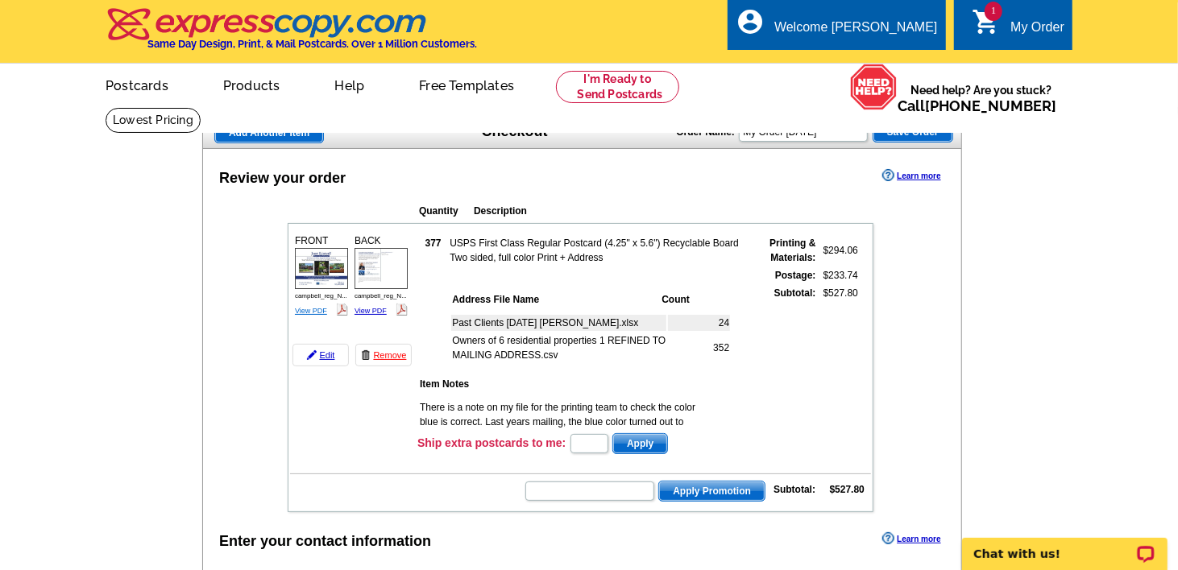
click at [311, 310] on link "View PDF" at bounding box center [311, 311] width 32 height 8
click at [369, 309] on link "View PDF" at bounding box center [370, 311] width 32 height 8
click at [1012, 550] on p "Chat with us!" at bounding box center [1053, 553] width 160 height 13
click at [1024, 552] on p "Chat ended" at bounding box center [1053, 553] width 160 height 13
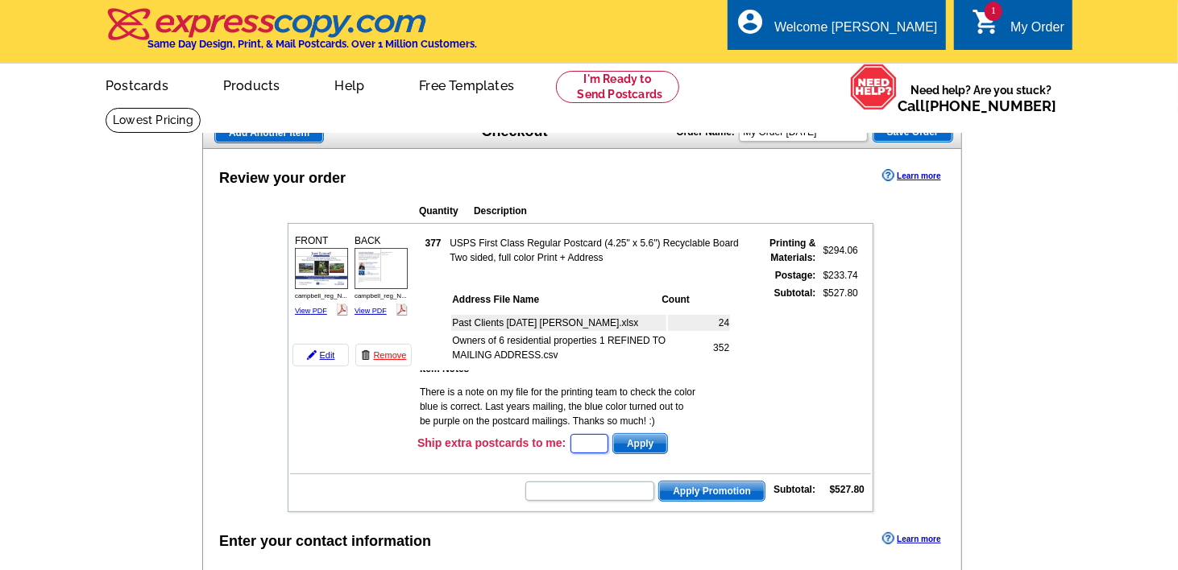
click at [593, 440] on input "text" at bounding box center [589, 443] width 38 height 19
type input "1"
click at [645, 442] on span "Apply" at bounding box center [640, 443] width 54 height 19
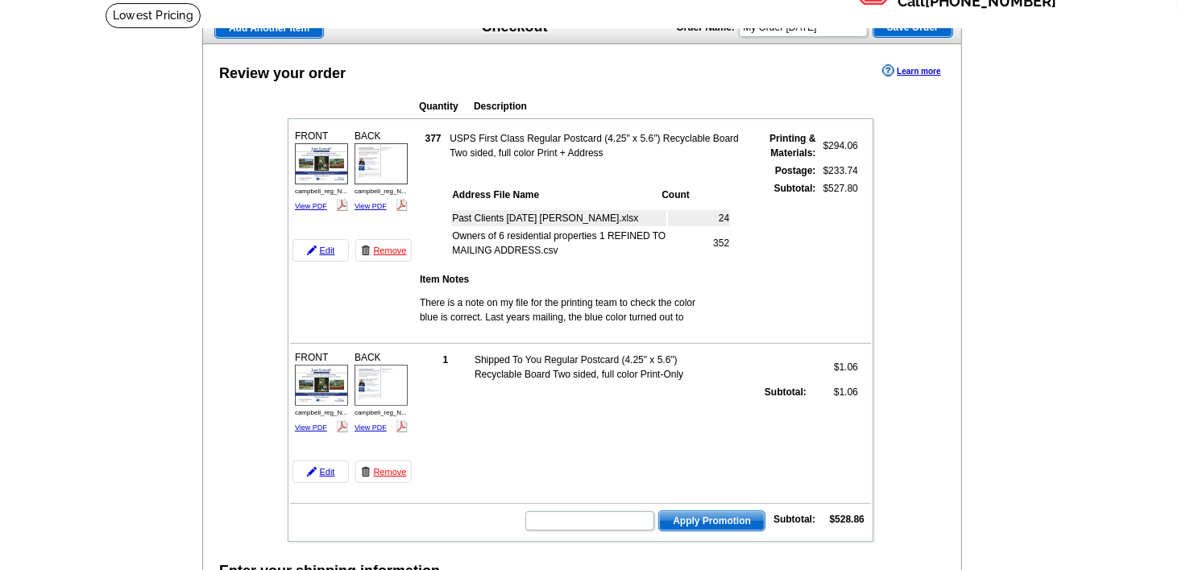
scroll to position [111, 0]
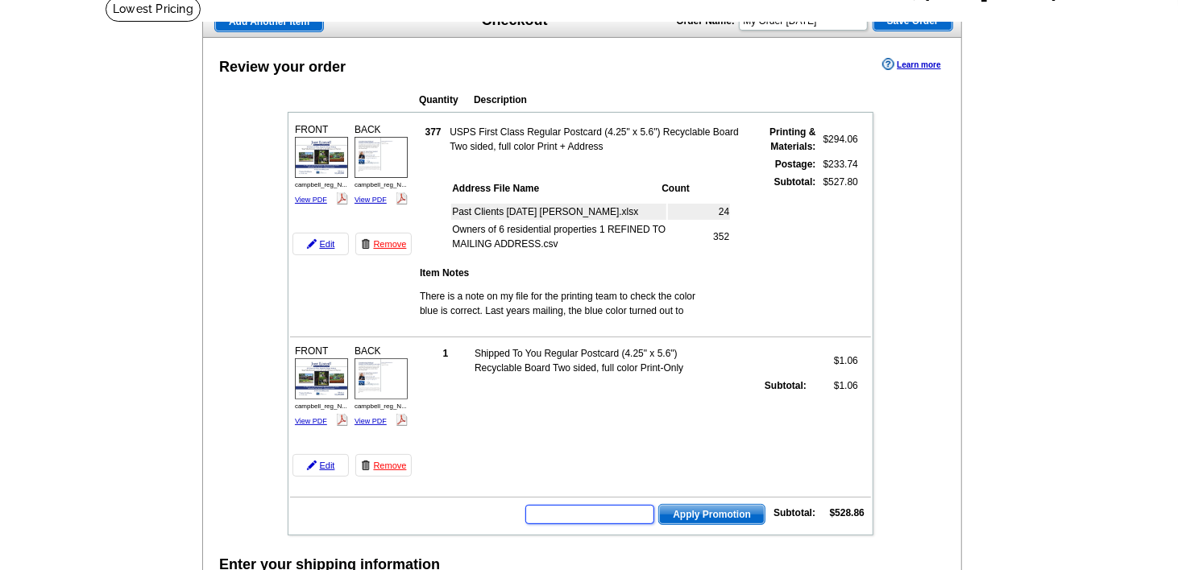
click at [615, 508] on input "text" at bounding box center [589, 514] width 129 height 19
type input "SMS60w"
click at [693, 505] on span "Apply Promotion" at bounding box center [712, 514] width 106 height 19
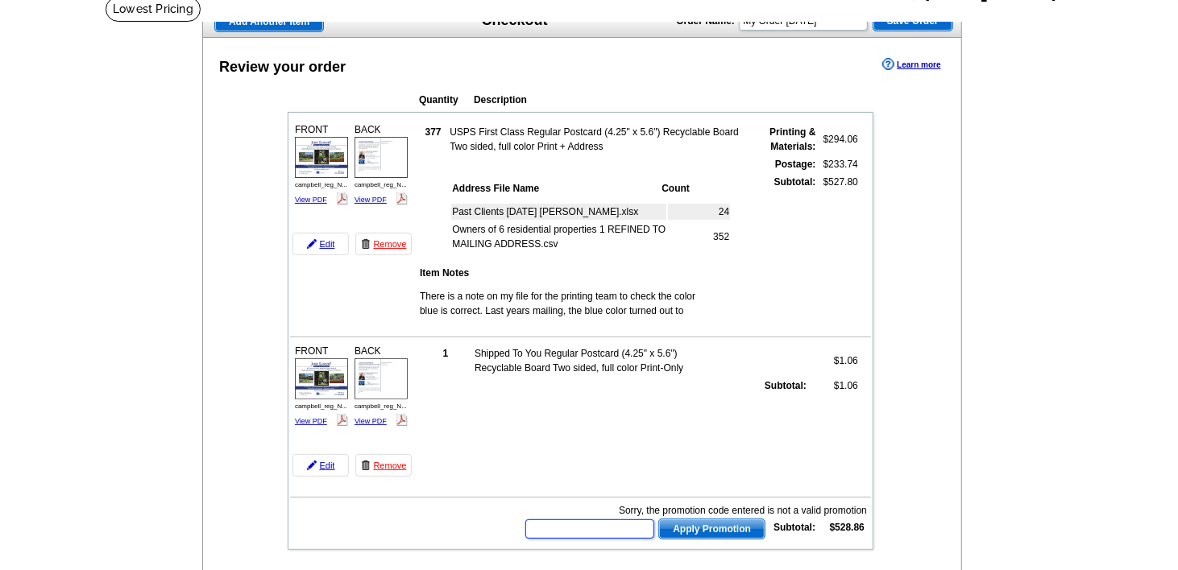
click at [570, 520] on input "text" at bounding box center [589, 529] width 129 height 19
type input "SMS50m"
click at [714, 522] on span "Apply Promotion" at bounding box center [712, 529] width 106 height 19
click at [581, 520] on input "text" at bounding box center [589, 529] width 129 height 19
type input "SMS40"
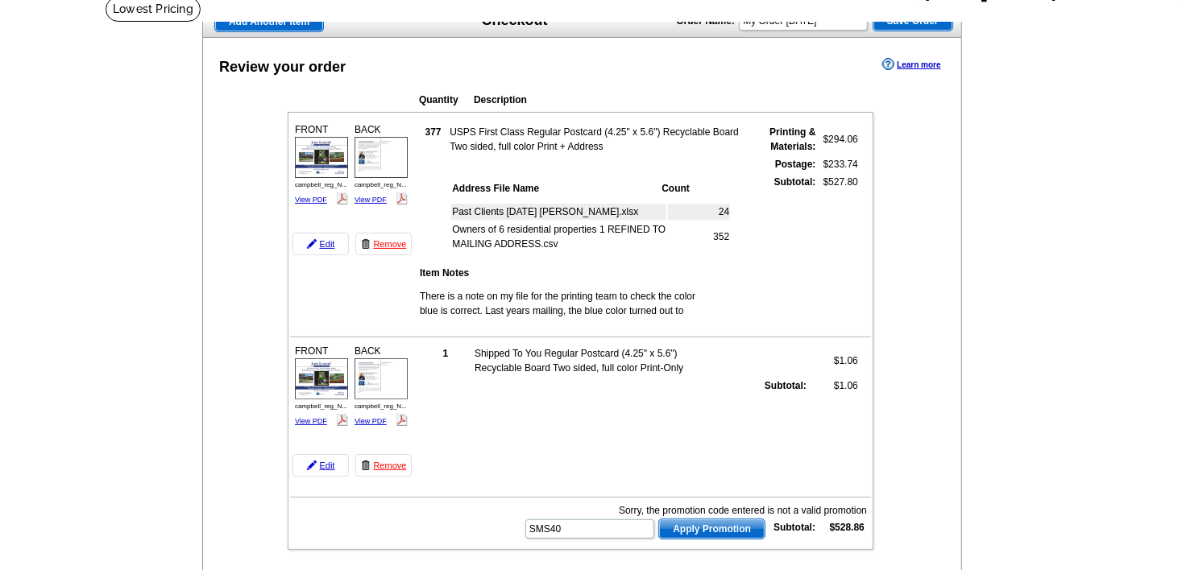
click at [717, 520] on span "Apply Promotion" at bounding box center [712, 529] width 106 height 19
click at [623, 520] on input "text" at bounding box center [589, 529] width 129 height 19
type input "S"
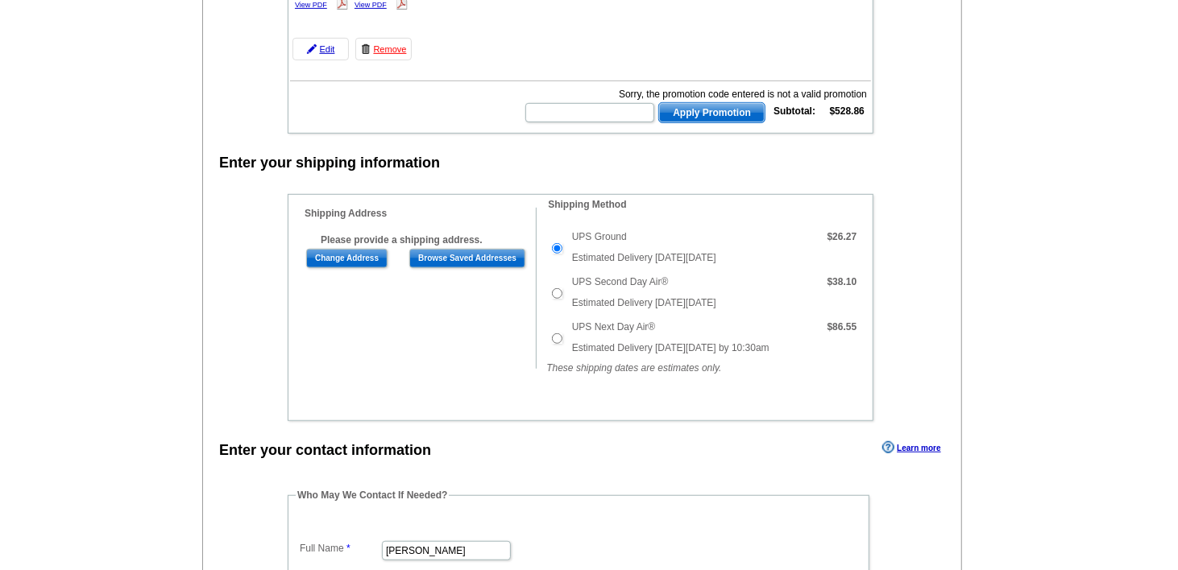
scroll to position [524, 0]
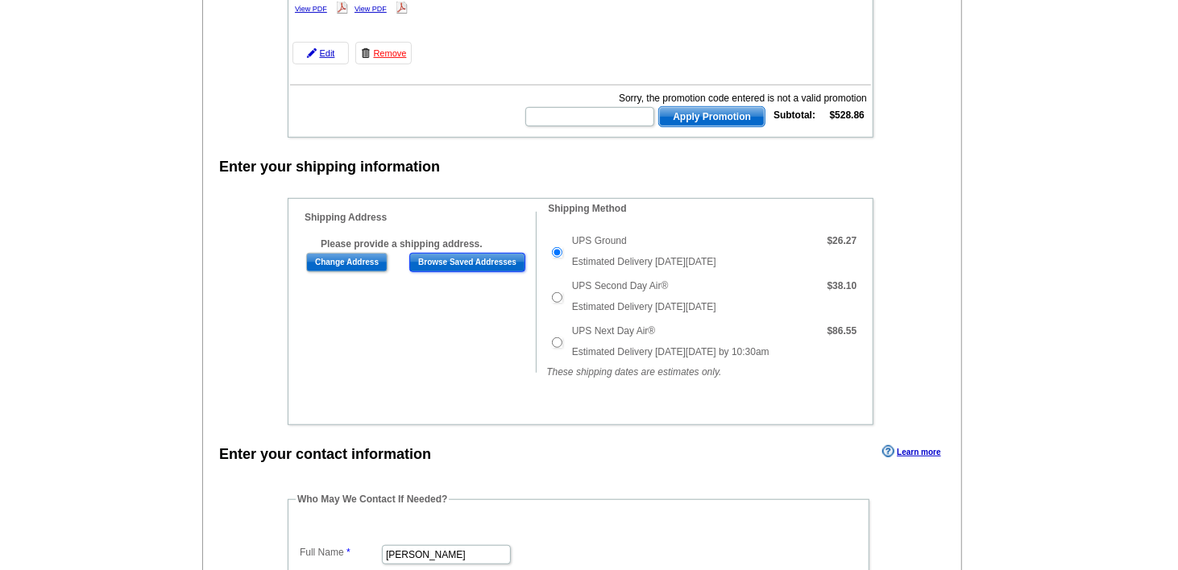
click at [479, 253] on input "Browse Saved Addresses" at bounding box center [467, 262] width 116 height 19
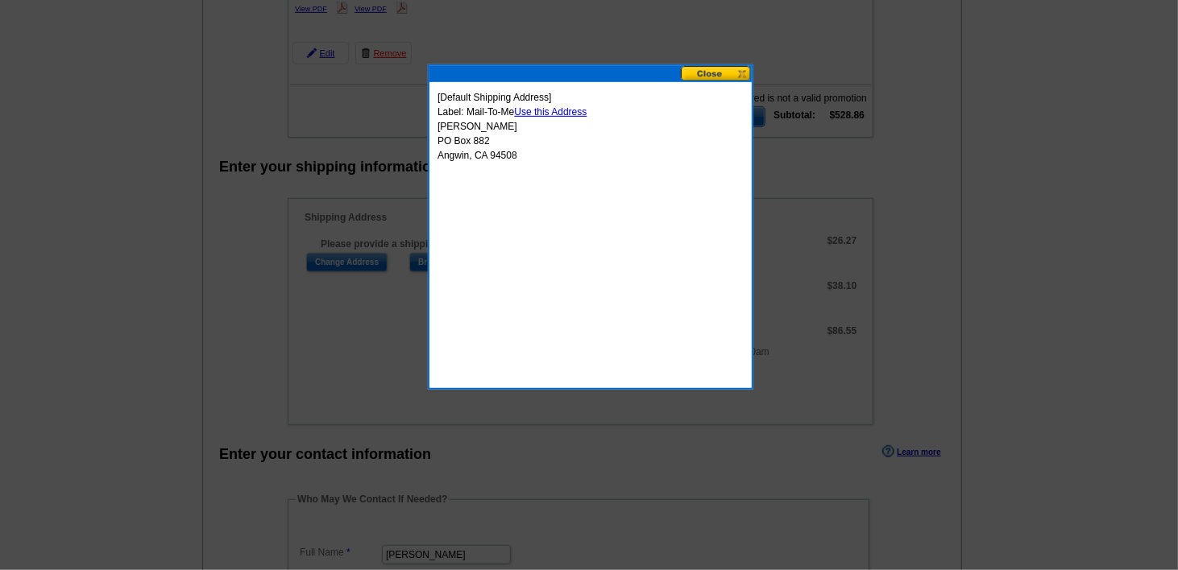
click at [566, 112] on link "Use this Address" at bounding box center [550, 111] width 73 height 11
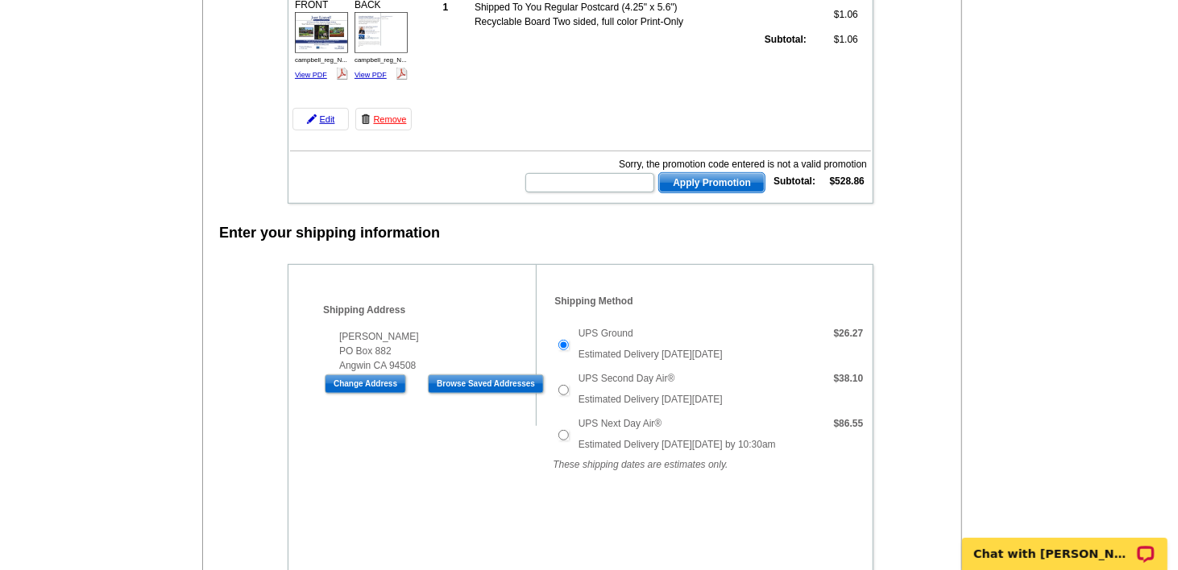
scroll to position [454, 0]
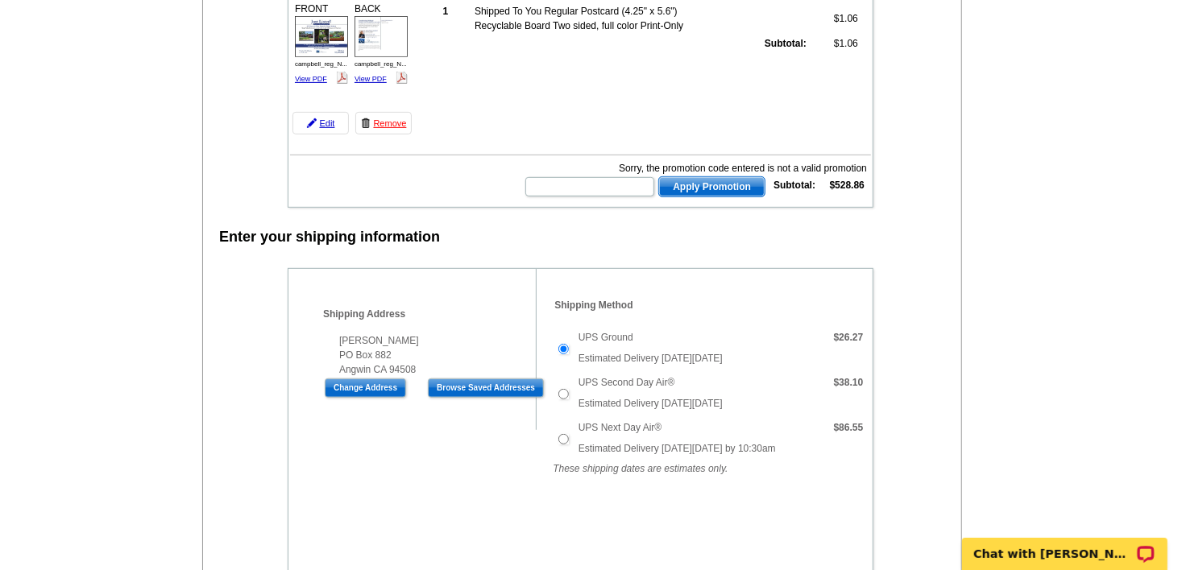
click at [822, 371] on td "UPS Second Day Air® Estimated Delivery on Wednesday, Sep 10th" at bounding box center [697, 393] width 247 height 45
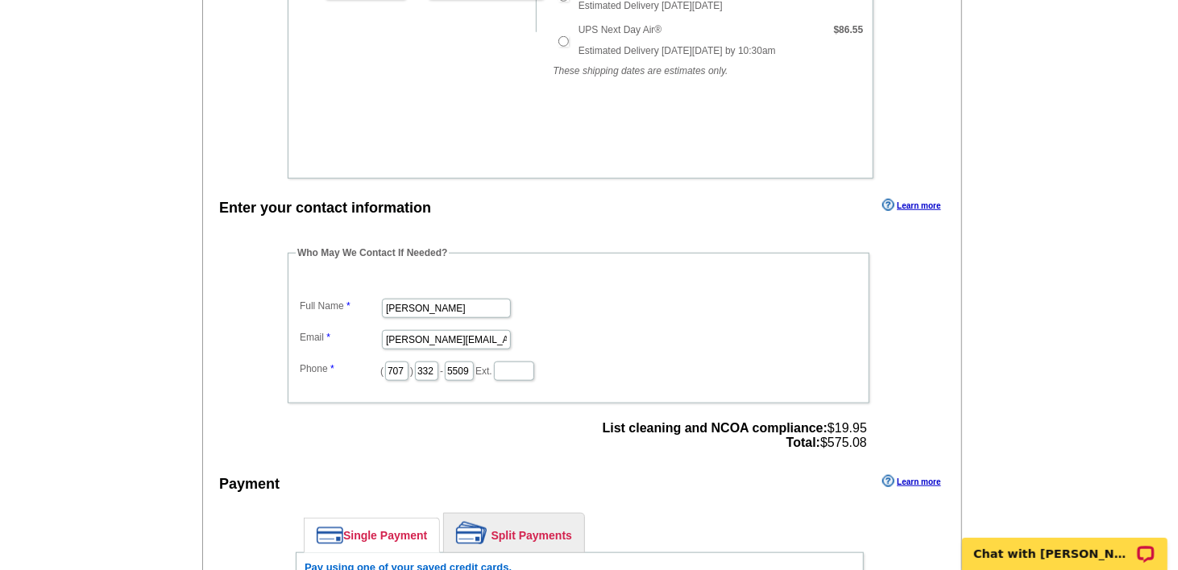
scroll to position [854, 0]
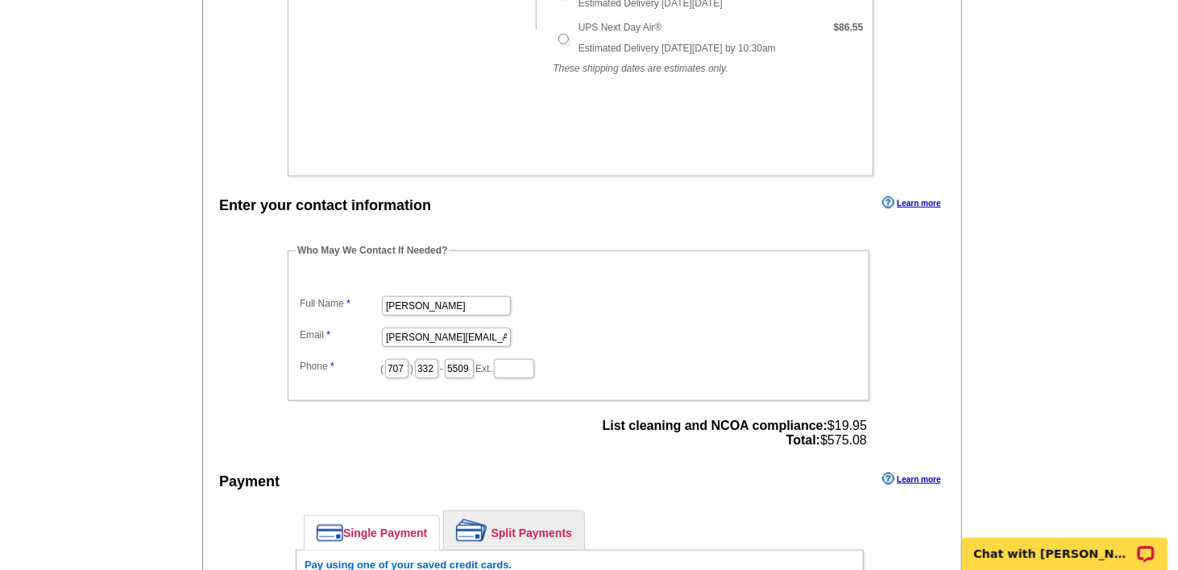
drag, startPoint x: 1183, startPoint y: 271, endPoint x: 1092, endPoint y: 142, distance: 157.3
click at [1092, 142] on main "Add Another Item Checkout Order Name: My Order 2025-09-04 Save Order Review you…" at bounding box center [589, 59] width 1178 height 1612
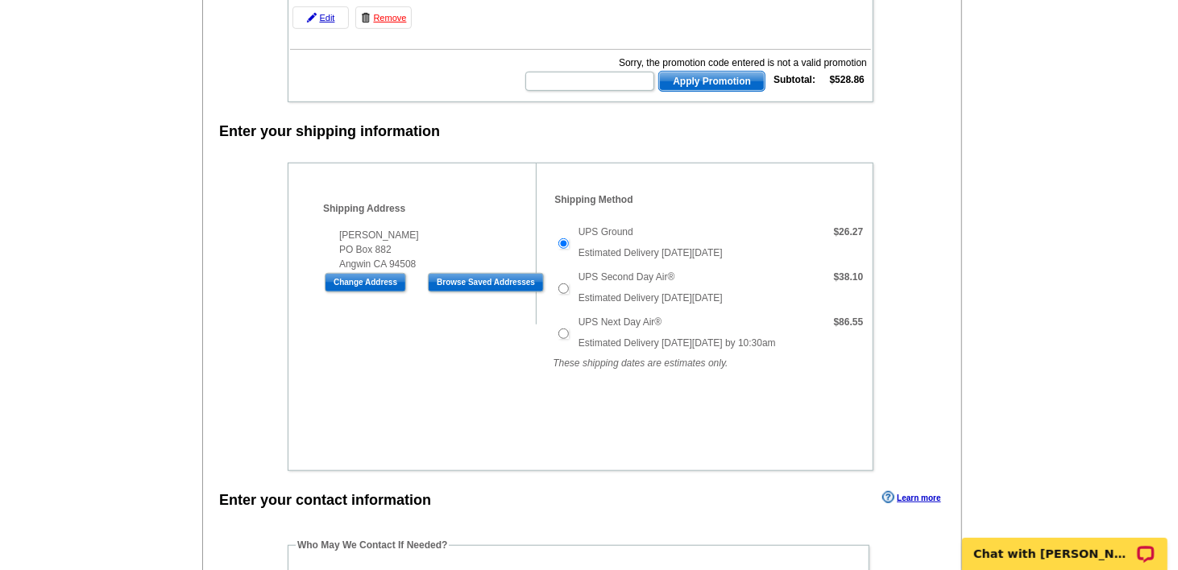
scroll to position [561, 0]
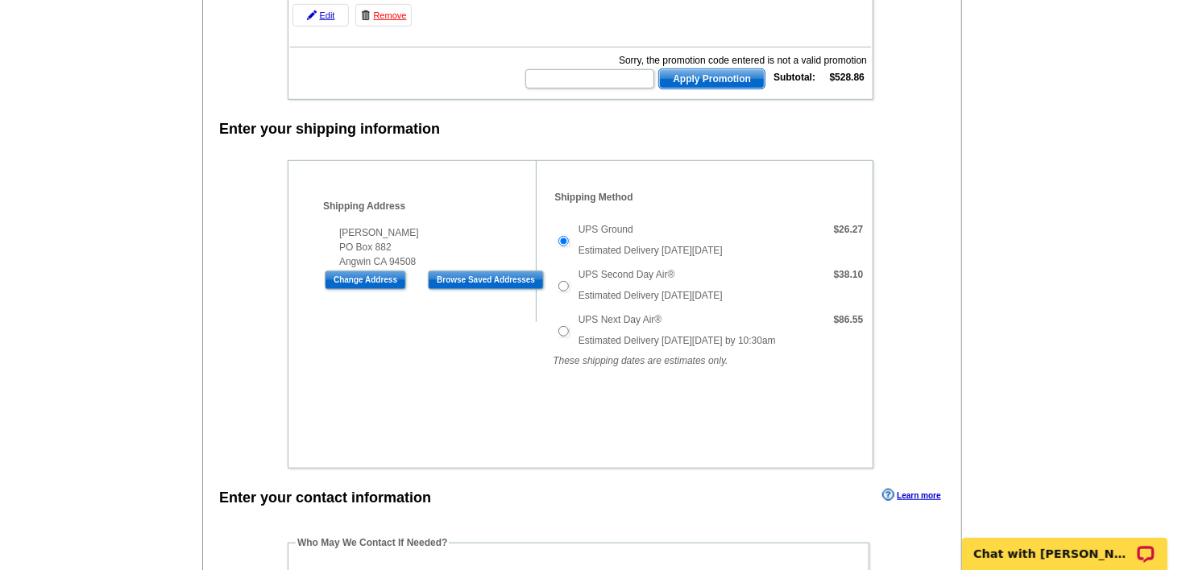
drag, startPoint x: 1183, startPoint y: 222, endPoint x: 1142, endPoint y: 136, distance: 95.5
click at [1142, 136] on main "Add Another Item Checkout Order Name: My Order 2025-09-04 Save Order Review you…" at bounding box center [589, 352] width 1178 height 1612
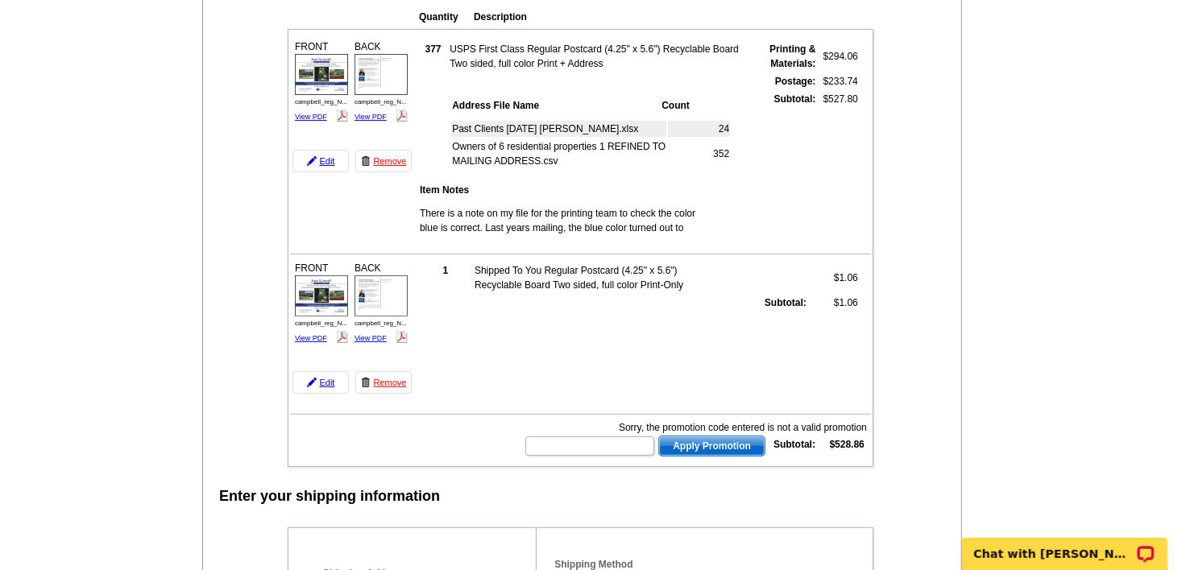
scroll to position [198, 0]
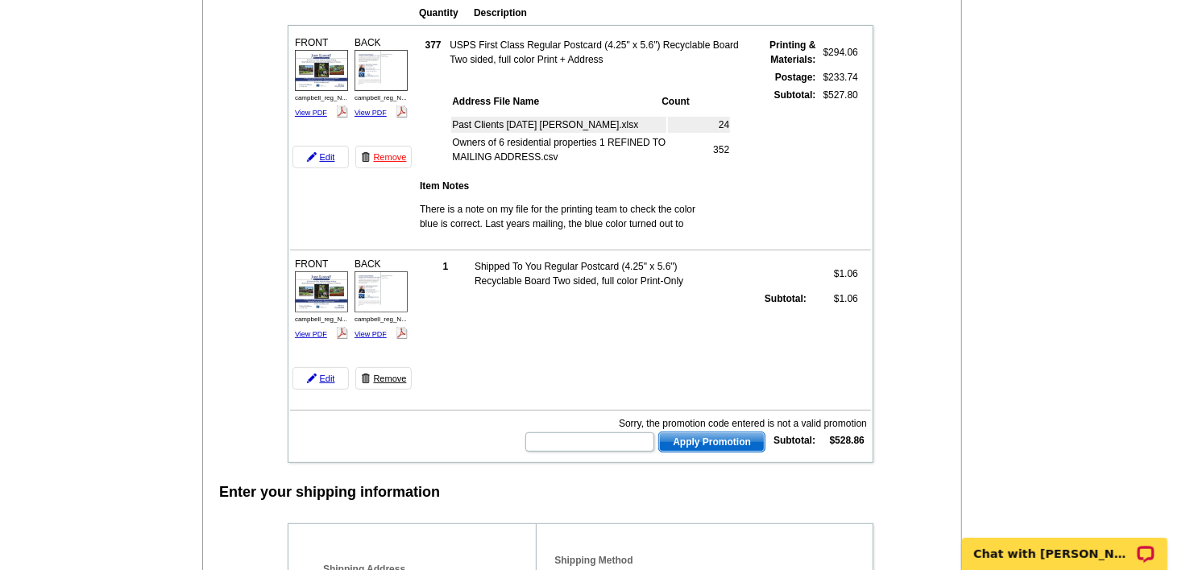
click at [387, 367] on link "Remove" at bounding box center [383, 378] width 56 height 23
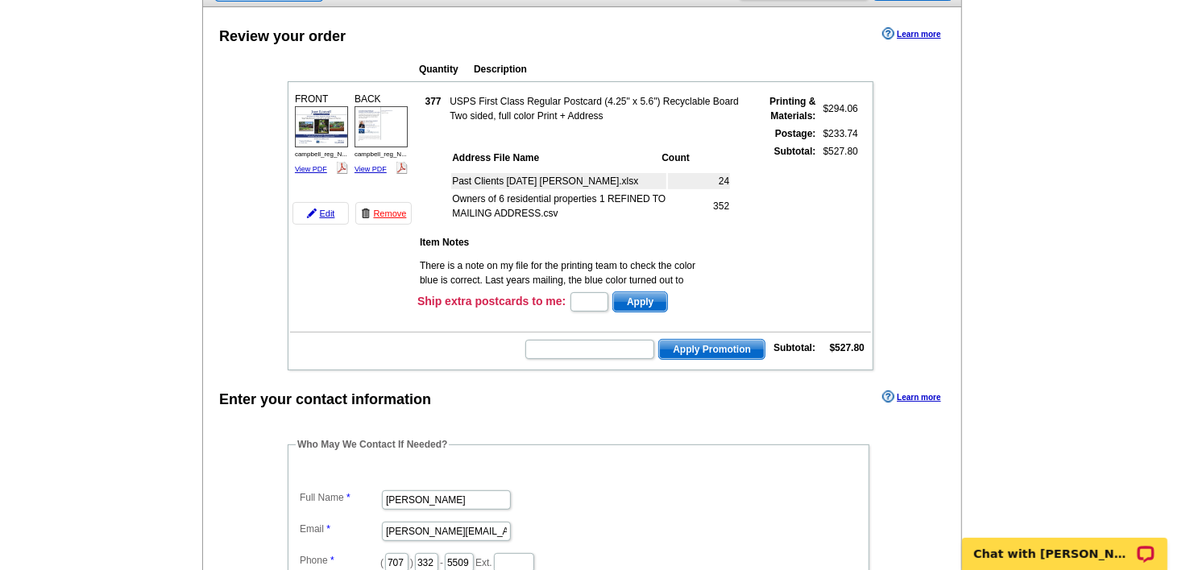
scroll to position [221, 0]
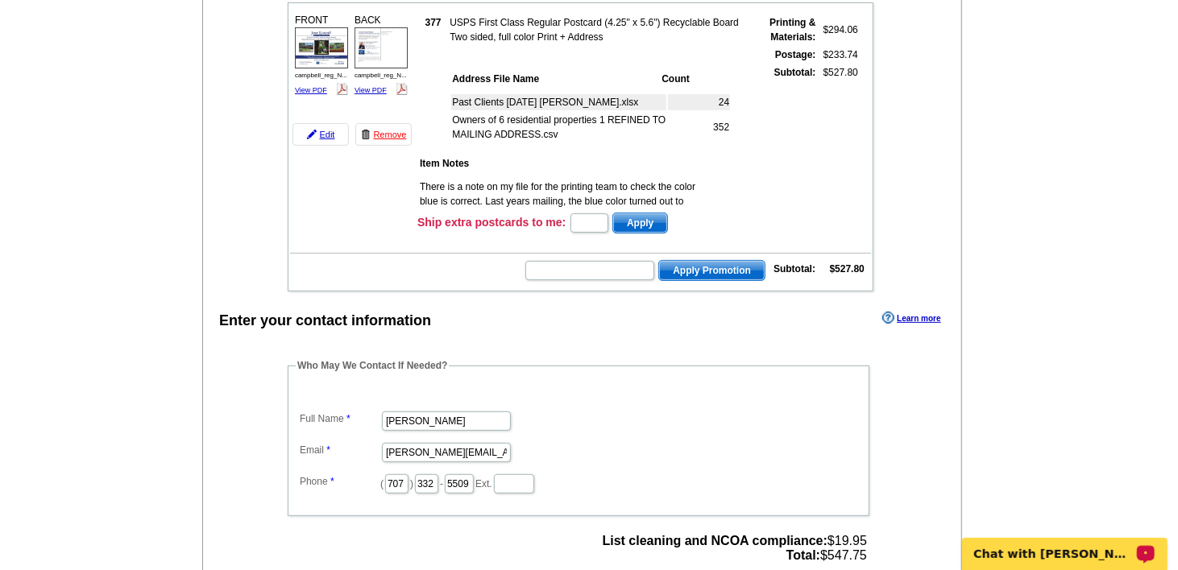
click at [1042, 557] on p "Chat with [PERSON_NAME]" at bounding box center [1053, 553] width 160 height 13
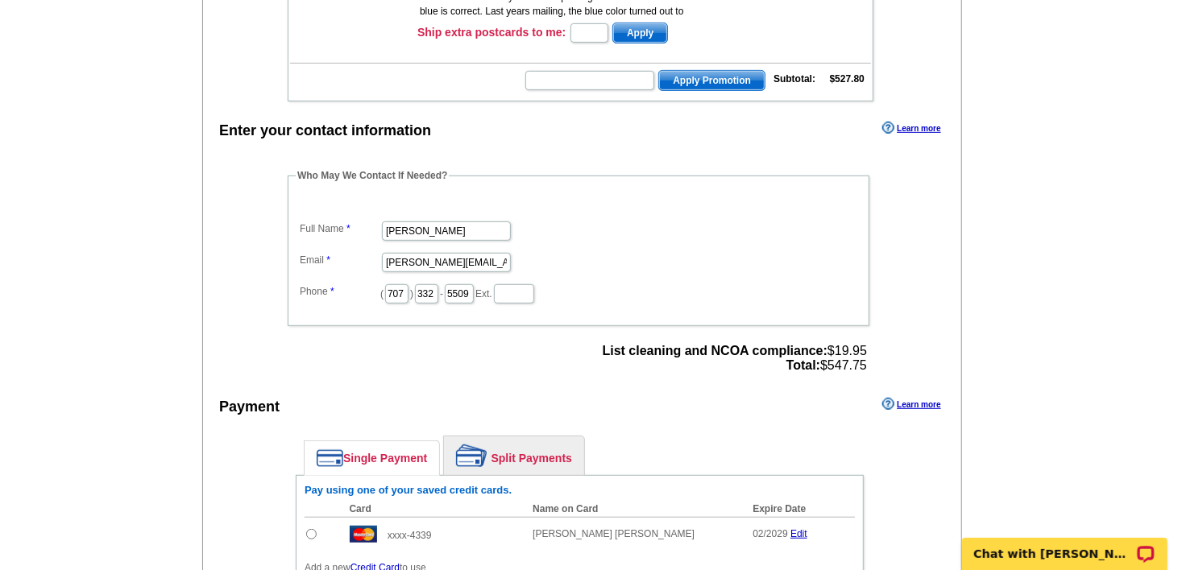
scroll to position [414, 0]
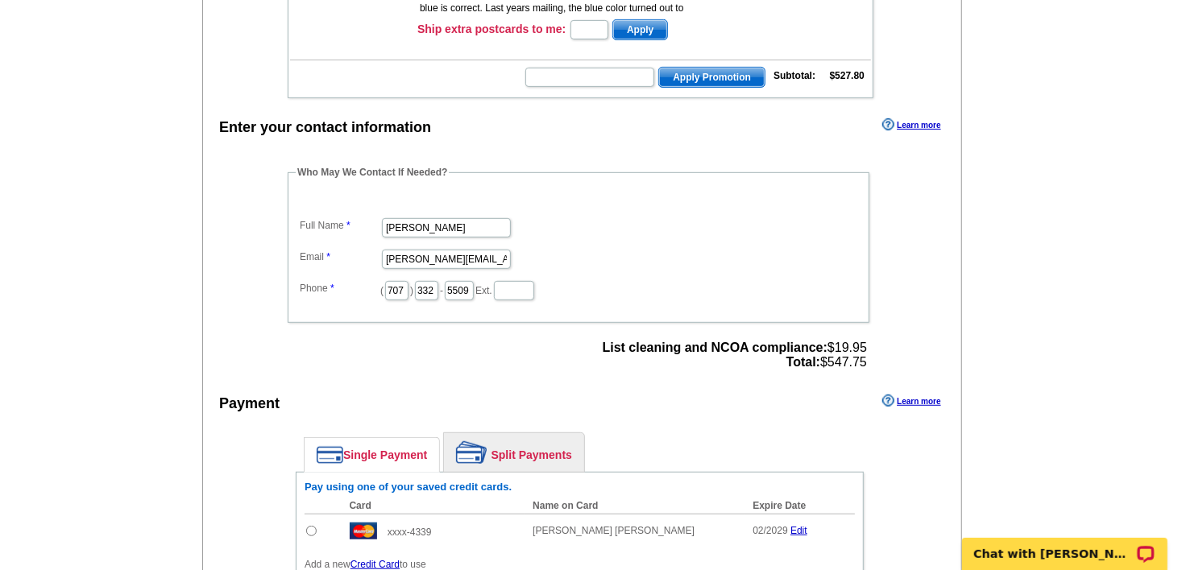
click at [920, 395] on link "Learn more" at bounding box center [911, 401] width 58 height 13
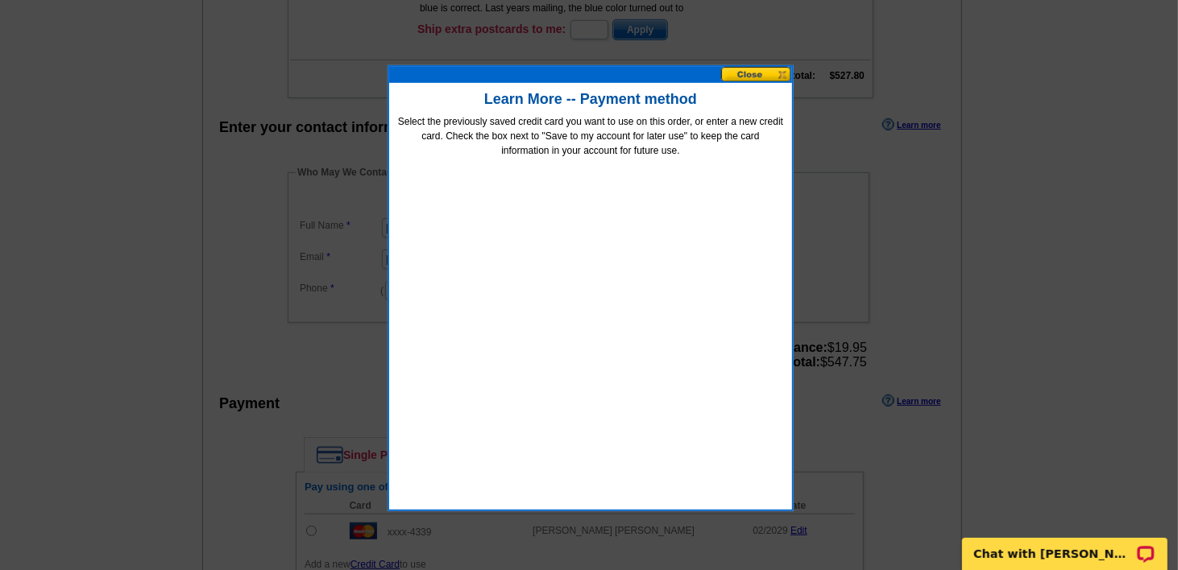
click at [759, 71] on button at bounding box center [756, 74] width 71 height 15
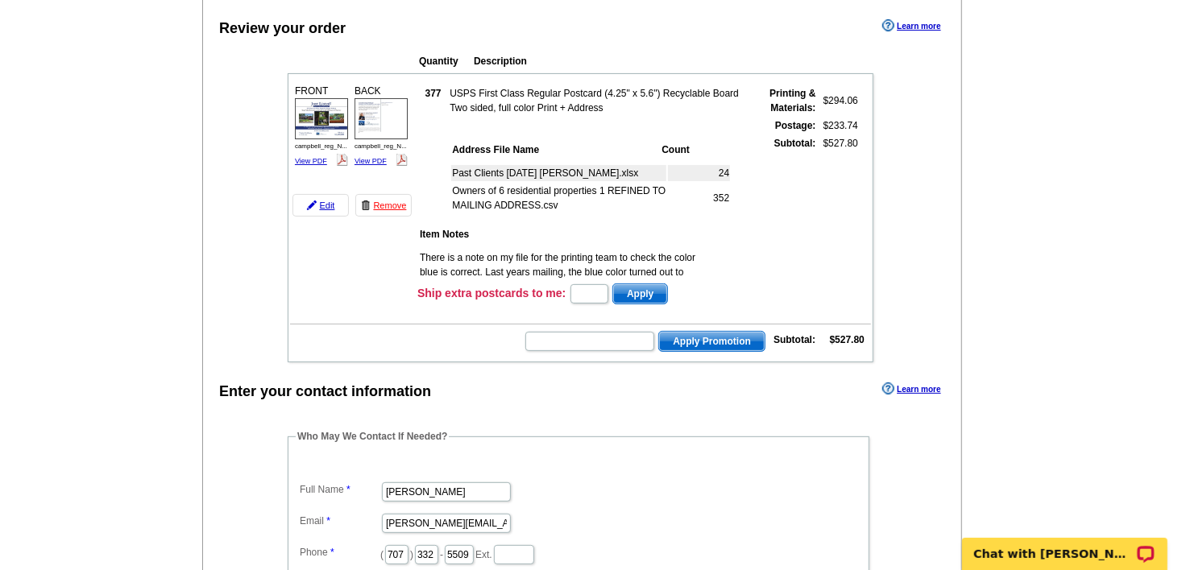
scroll to position [146, 0]
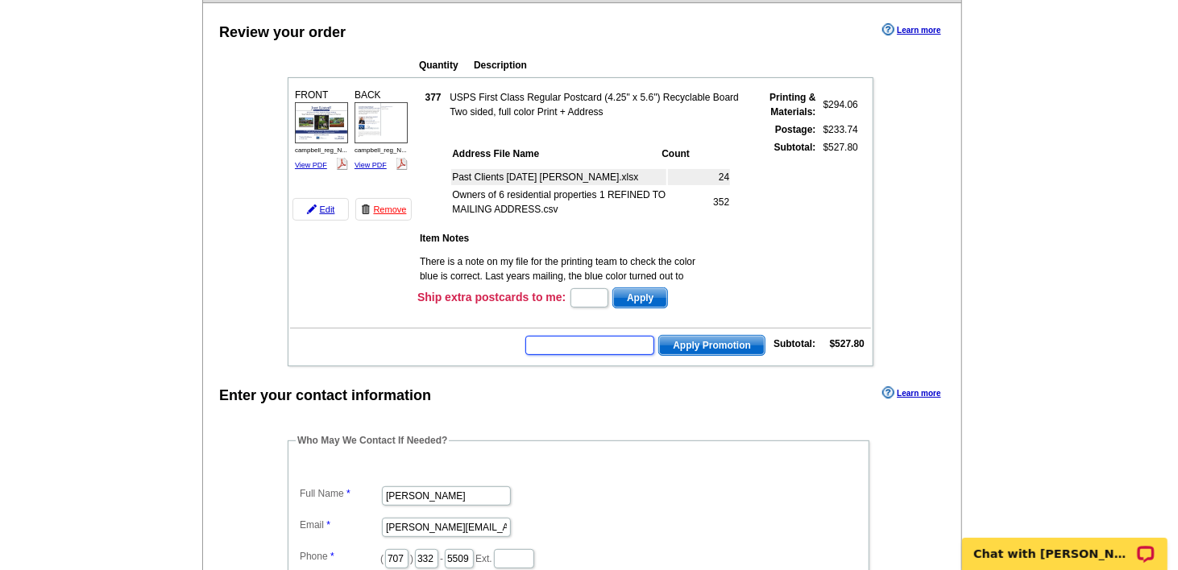
click at [577, 337] on input "text" at bounding box center [589, 345] width 129 height 19
click at [1018, 226] on main "Add Another Item Checkout Order Name: My Order 2025-09-04 Save Order Review you…" at bounding box center [589, 508] width 1178 height 1094
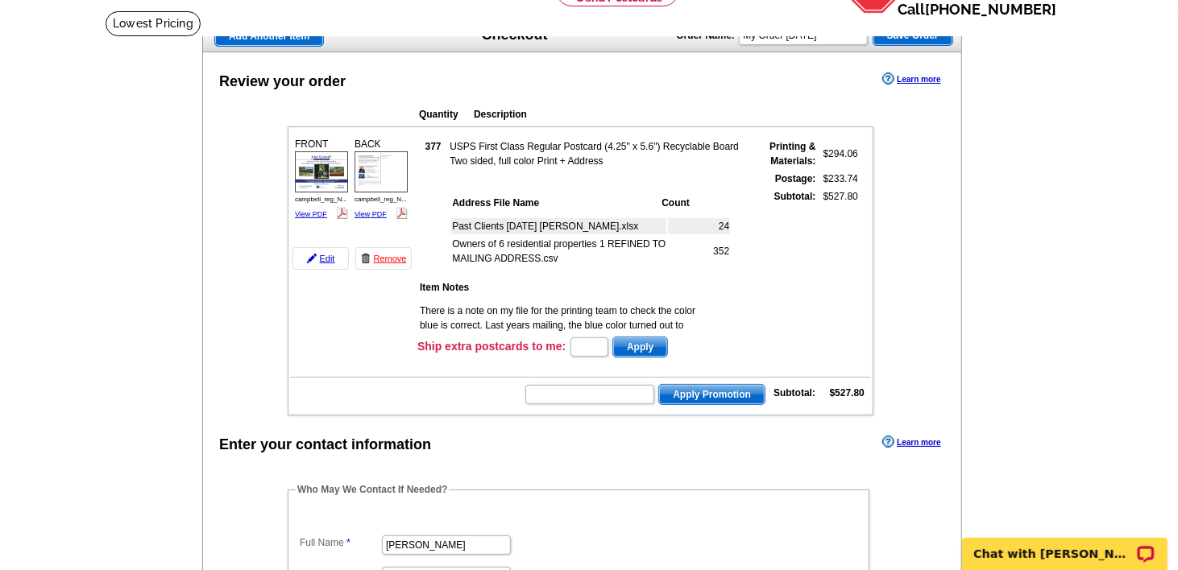
scroll to position [103, 0]
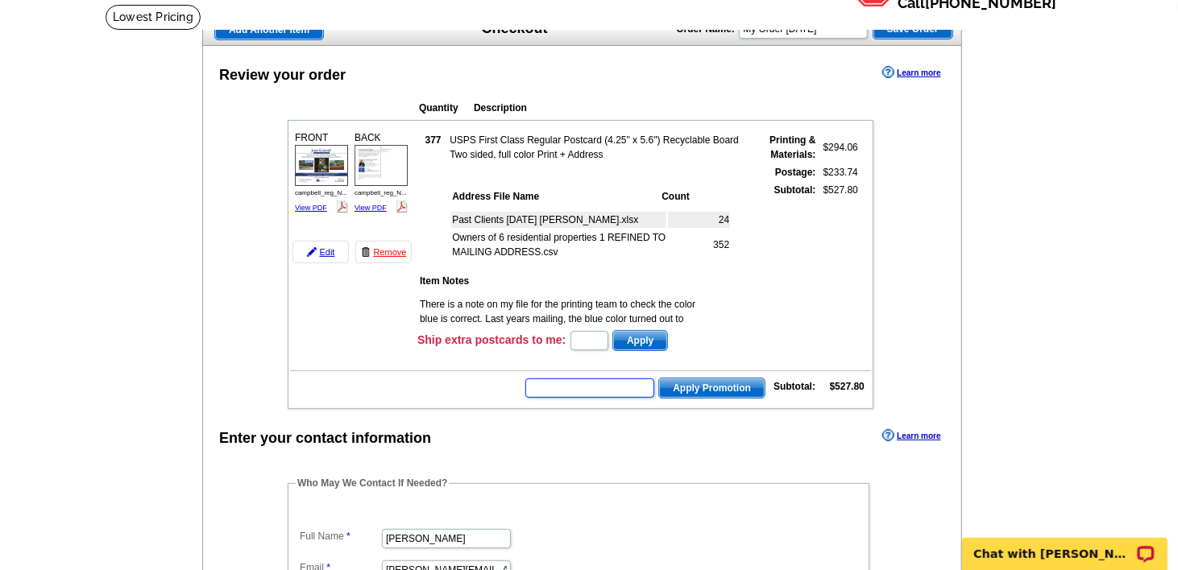
click at [582, 382] on input "text" at bounding box center [589, 388] width 129 height 19
type input "CC2330"
click at [722, 379] on span "Apply Promotion" at bounding box center [712, 388] width 106 height 19
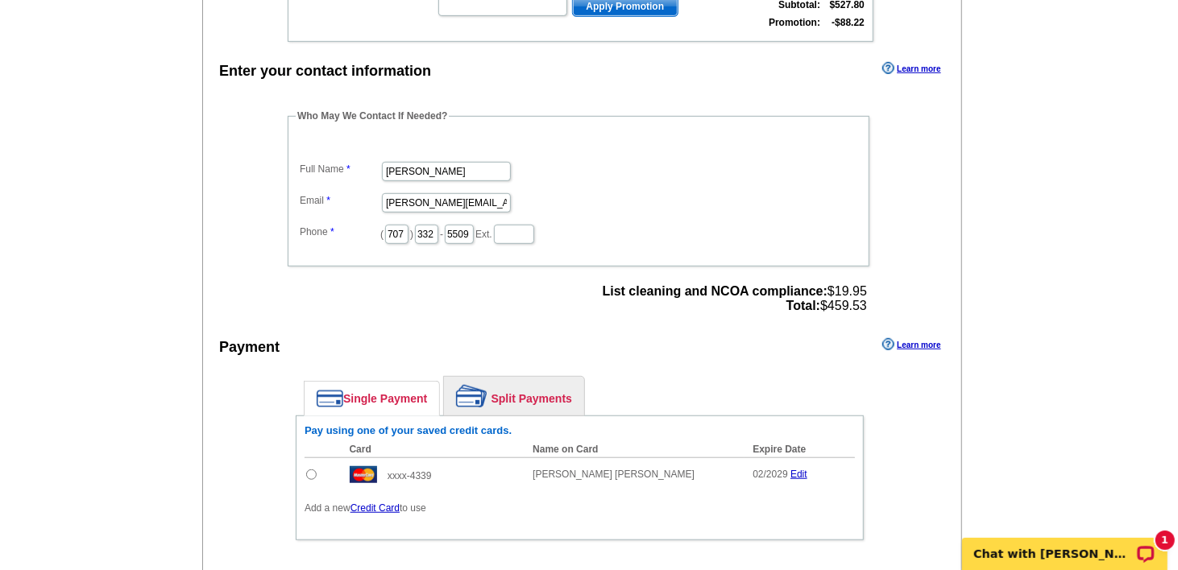
scroll to position [534, 0]
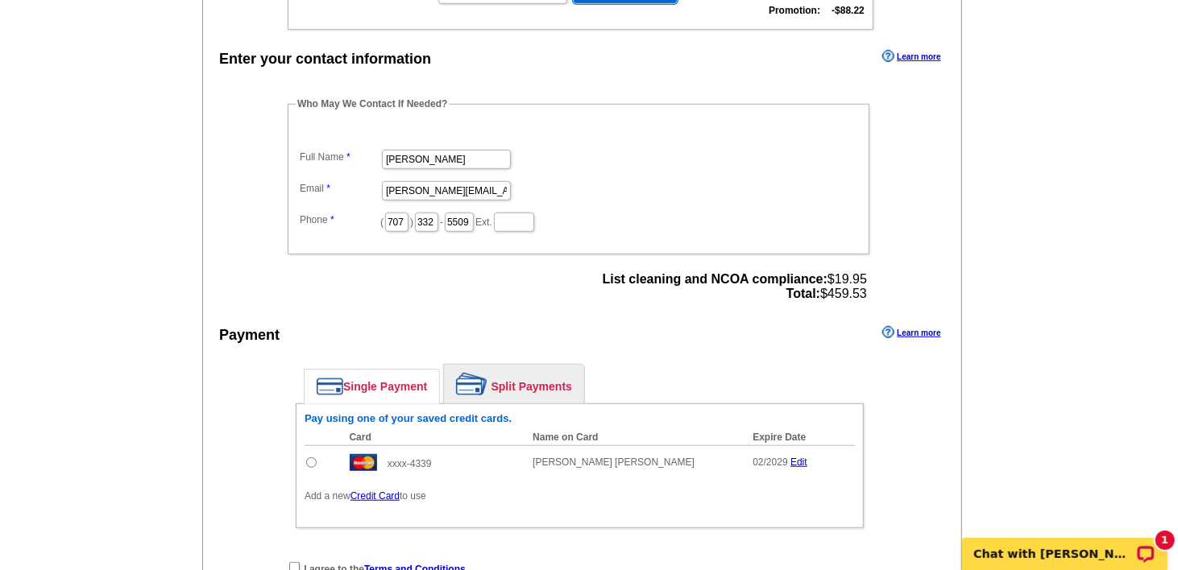
click at [311, 458] on input "radio" at bounding box center [311, 463] width 10 height 10
radio input "true"
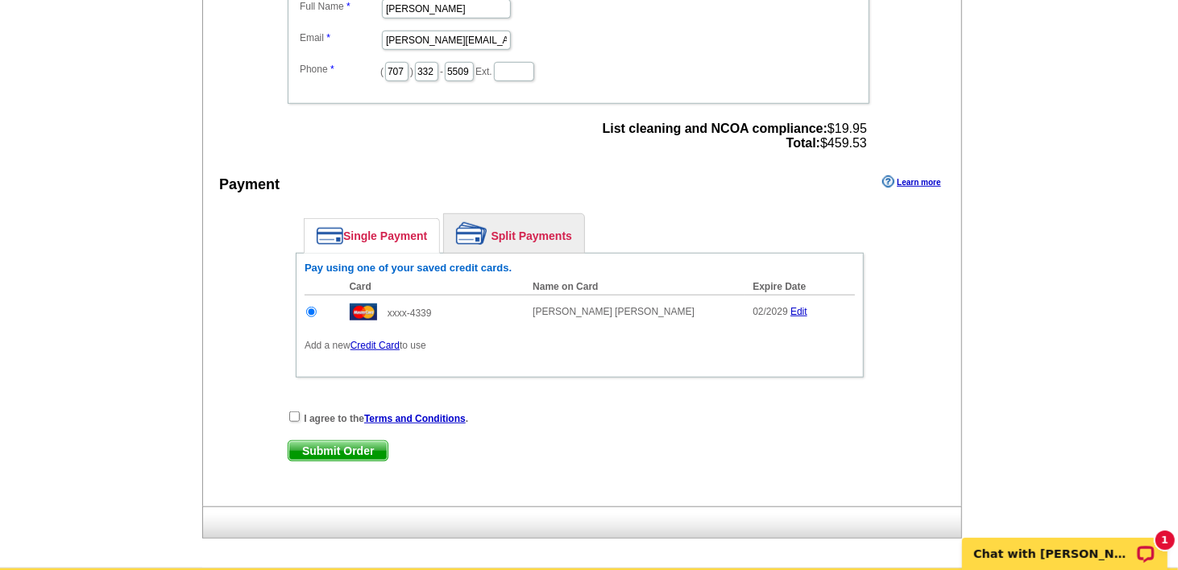
scroll to position [694, 0]
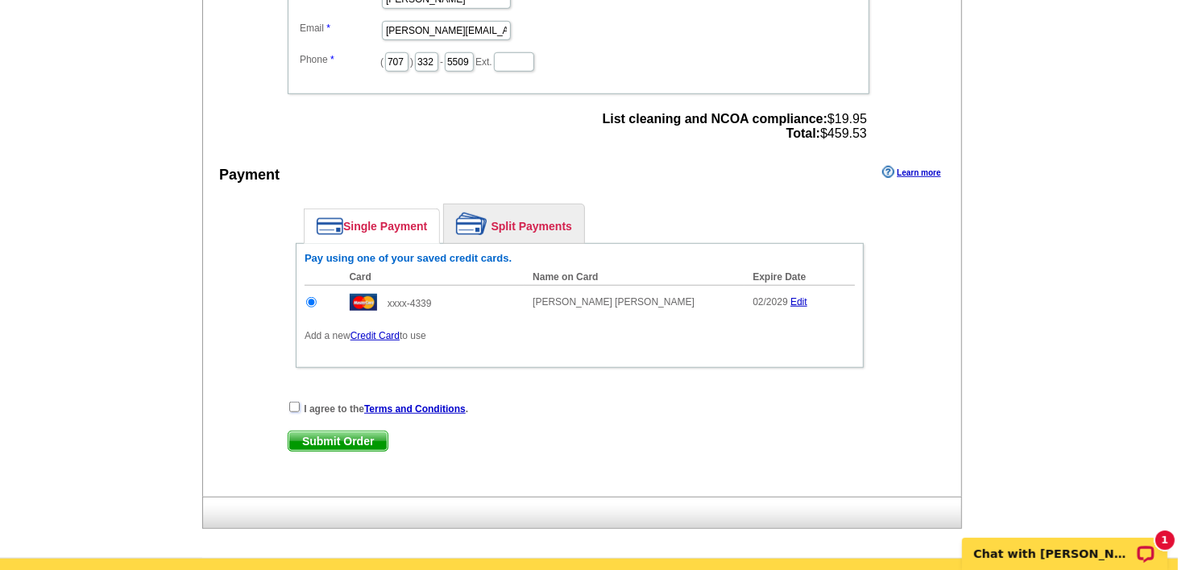
click at [293, 402] on input "checkbox" at bounding box center [294, 407] width 10 height 10
checkbox input "true"
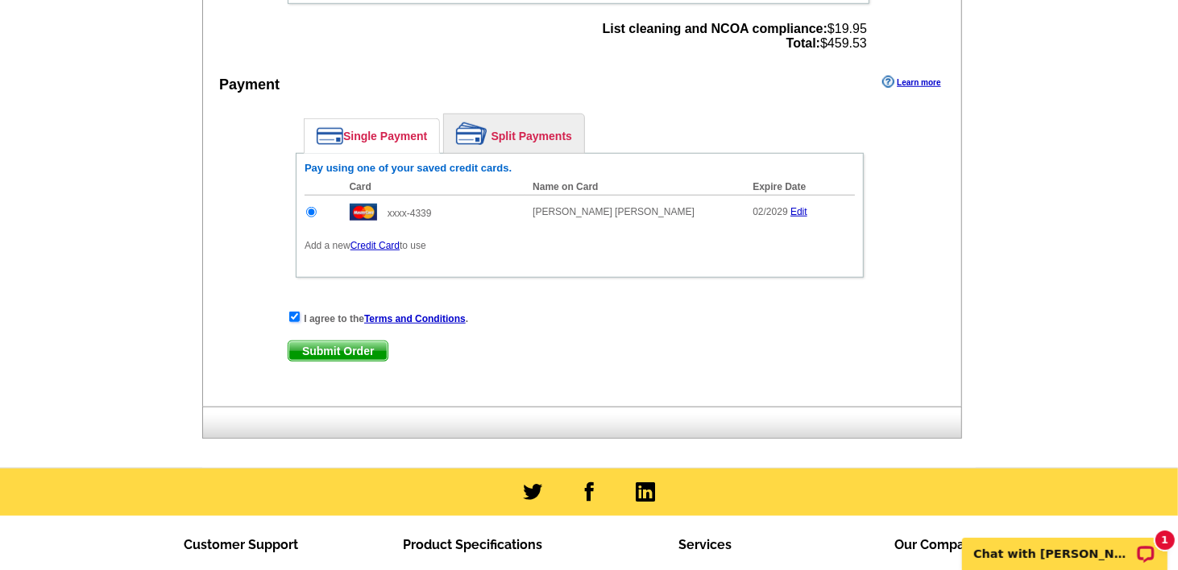
scroll to position [806, 0]
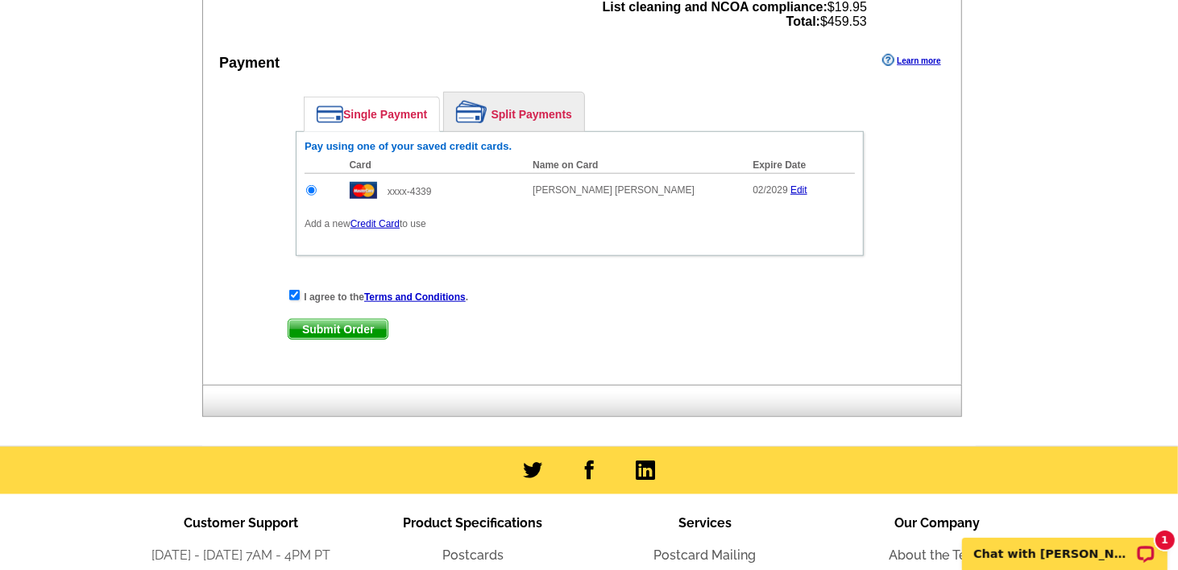
click at [334, 320] on span "Submit Order" at bounding box center [337, 329] width 99 height 19
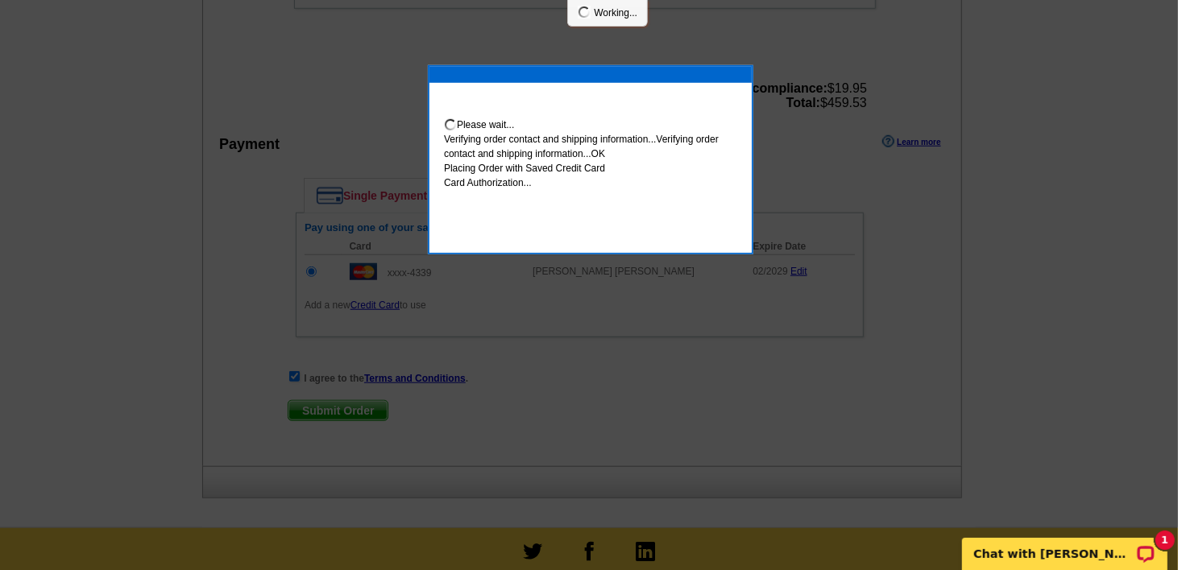
scroll to position [888, 0]
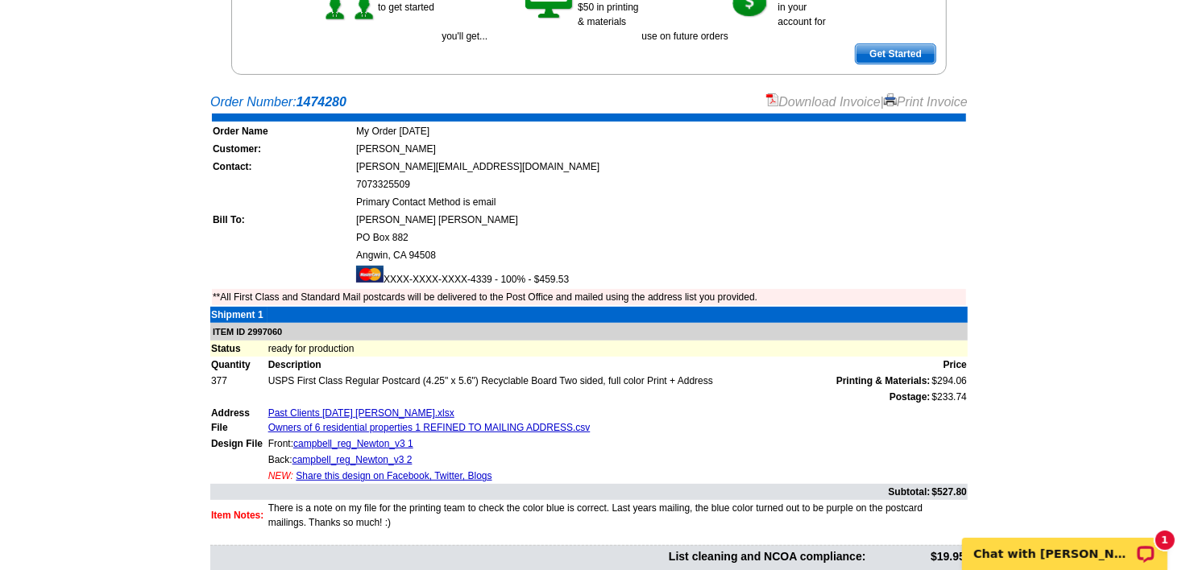
scroll to position [260, 0]
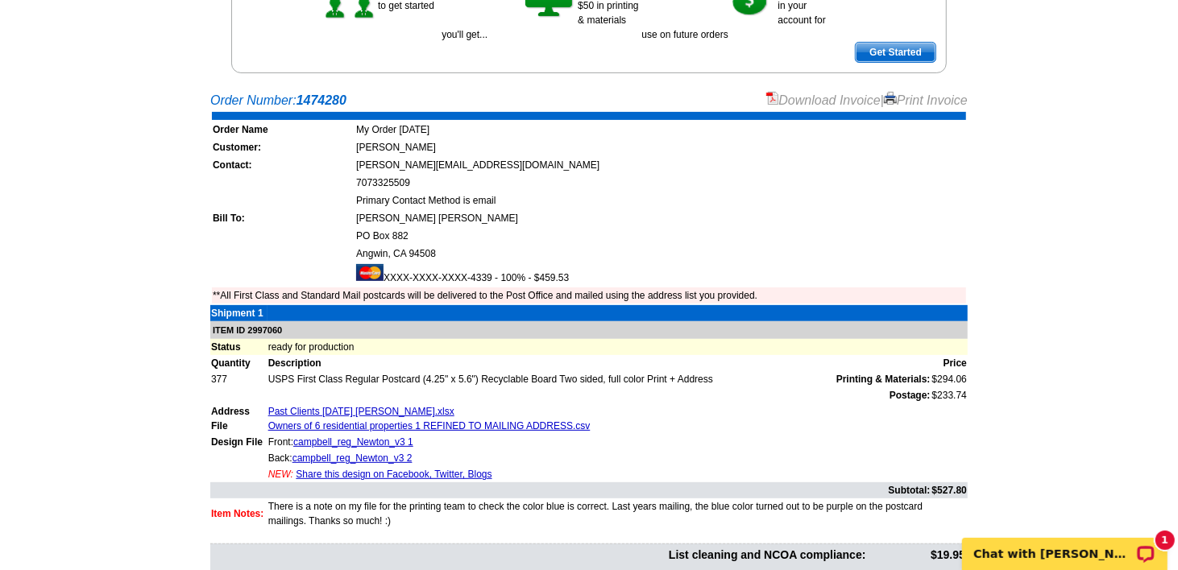
click at [405, 469] on link "Share this design on Facebook, Twitter, Blogs" at bounding box center [394, 474] width 196 height 11
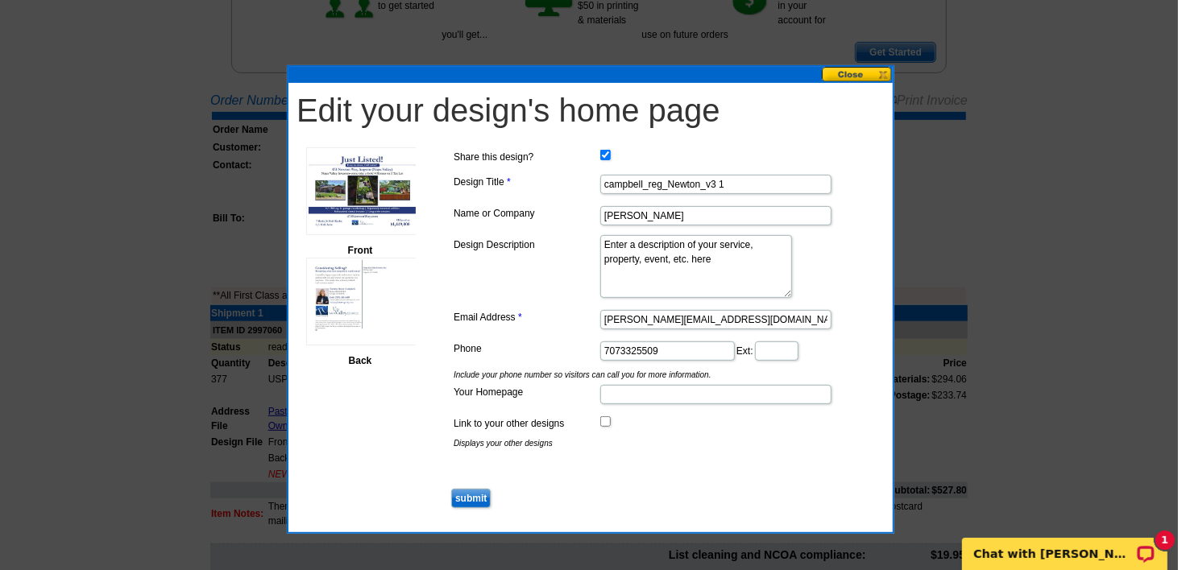
click at [870, 71] on button at bounding box center [857, 74] width 71 height 15
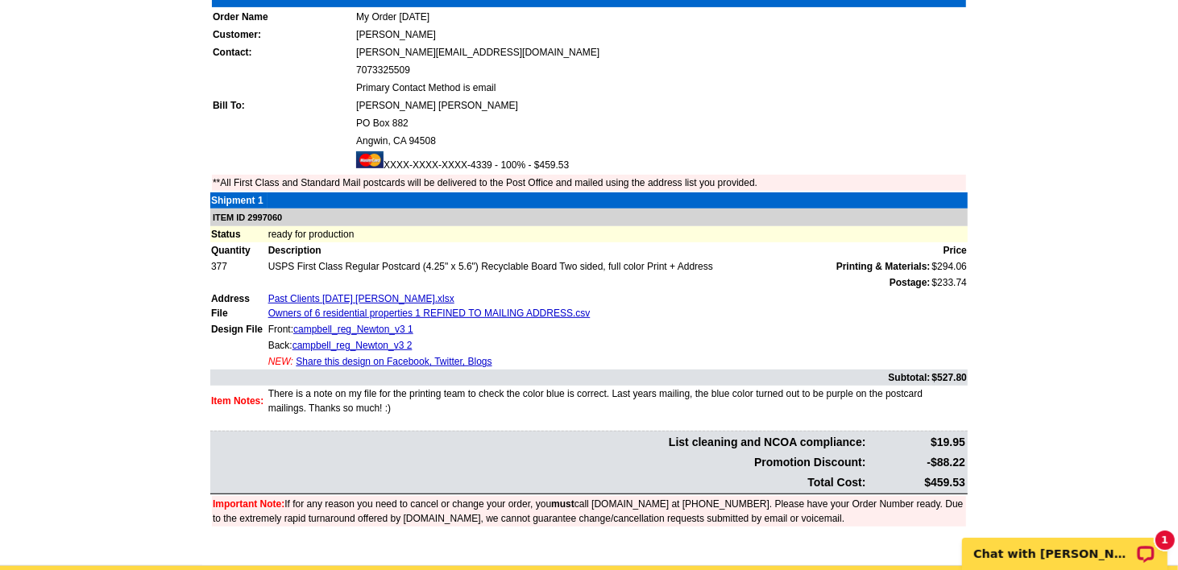
scroll to position [393, 0]
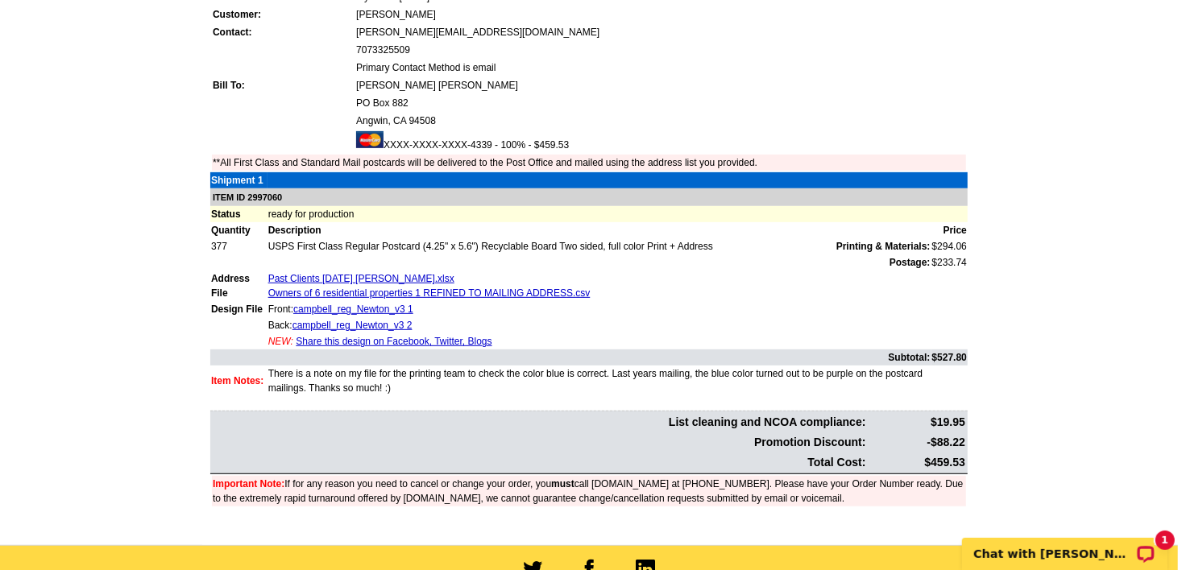
click at [386, 336] on link "Share this design on Facebook, Twitter, Blogs" at bounding box center [394, 341] width 196 height 11
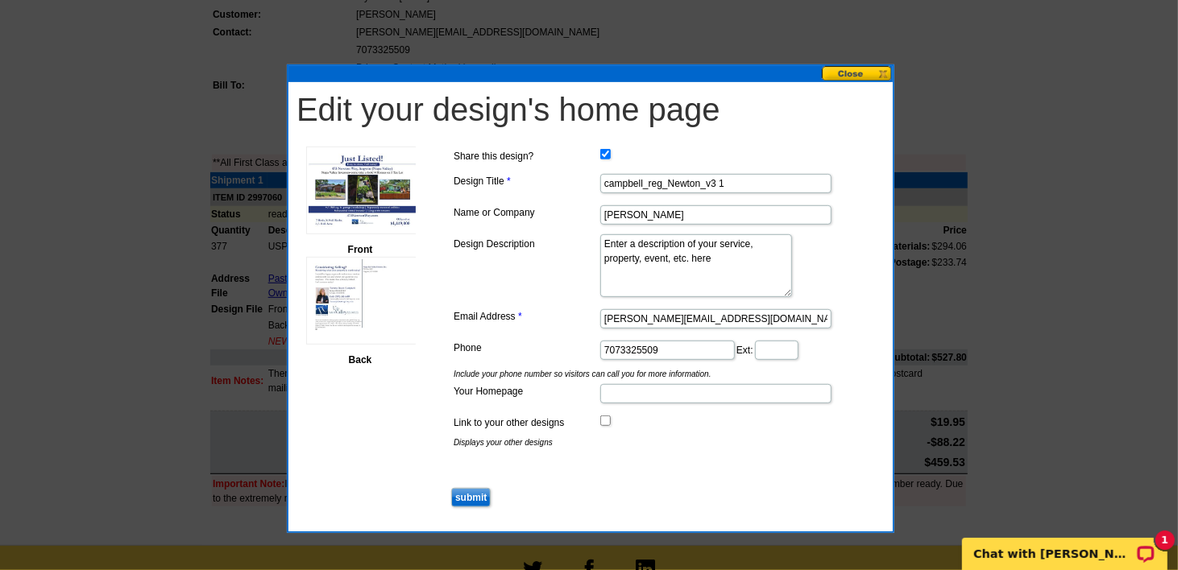
click at [867, 69] on button at bounding box center [857, 73] width 71 height 15
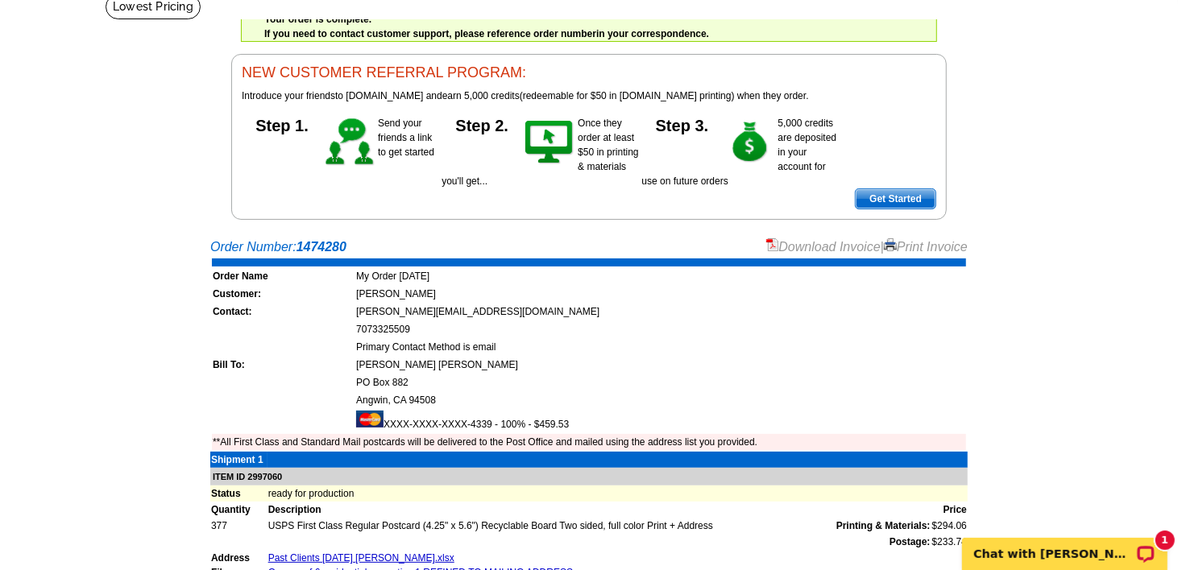
scroll to position [123, 0]
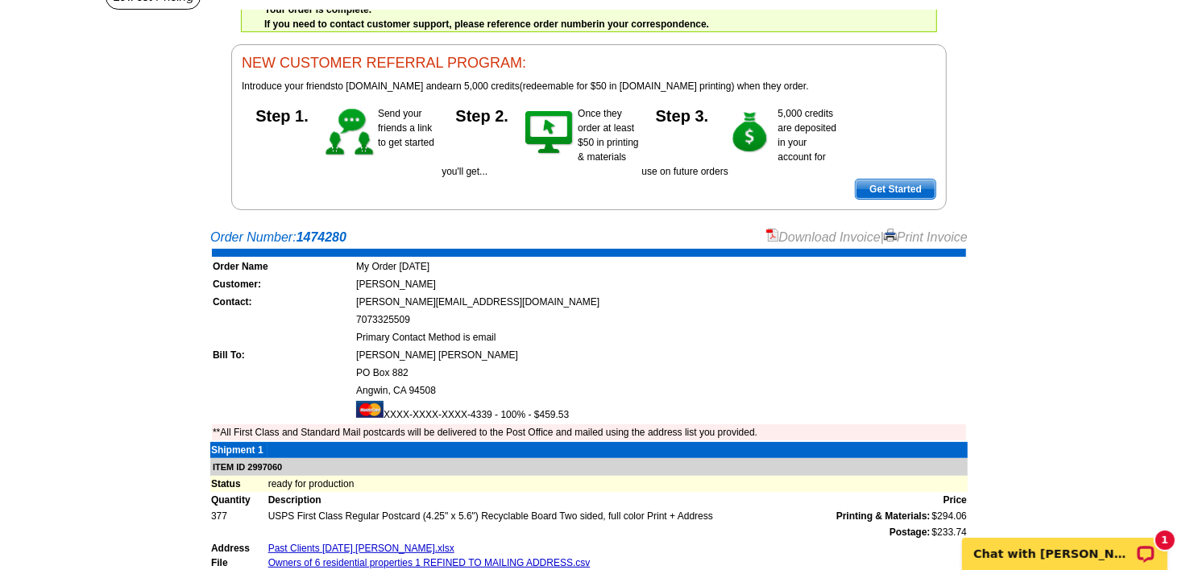
click at [910, 234] on link "Print Invoice" at bounding box center [926, 237] width 84 height 14
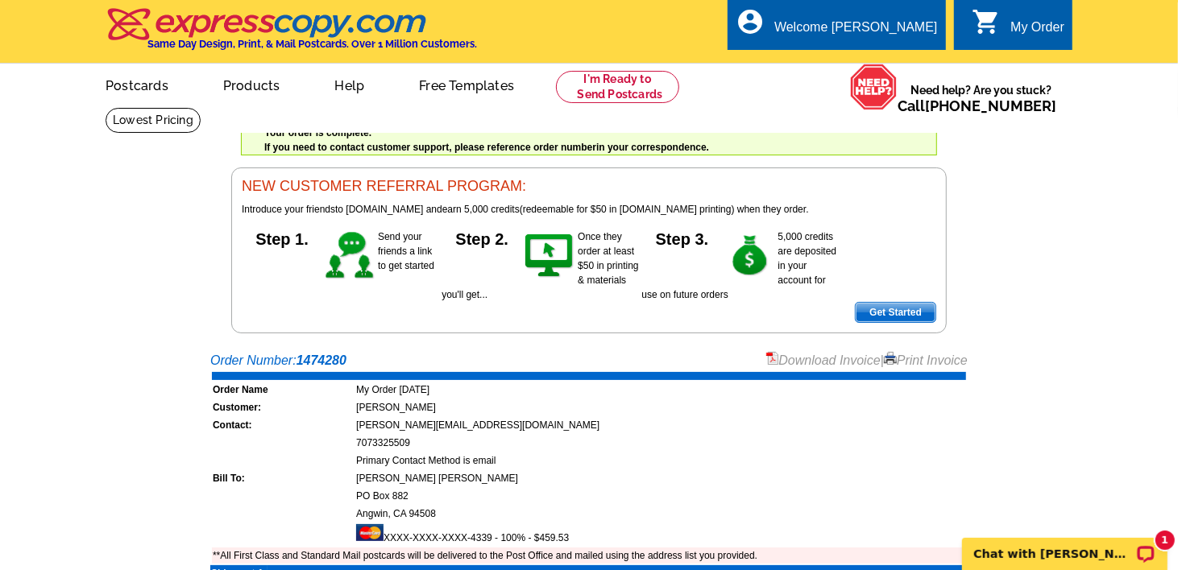
click at [913, 363] on link "Print Invoice" at bounding box center [926, 361] width 84 height 14
